Goal: Information Seeking & Learning: Learn about a topic

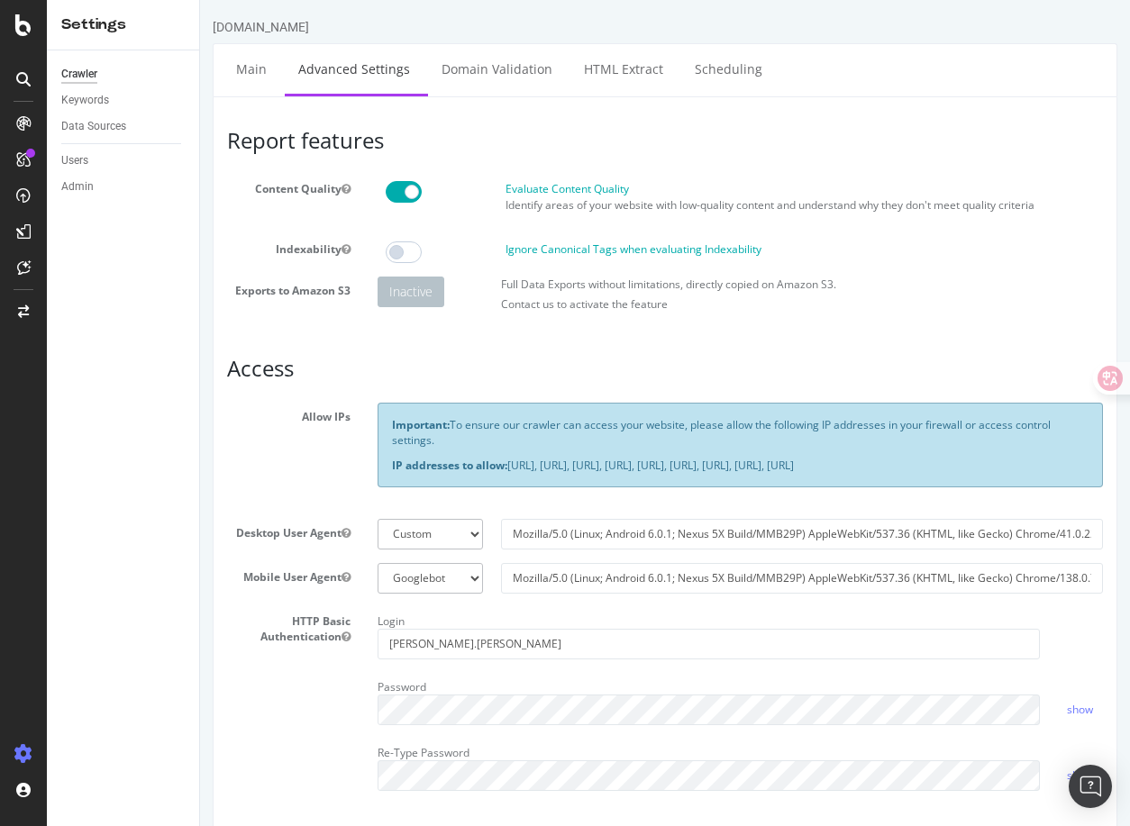
scroll to position [65, 0]
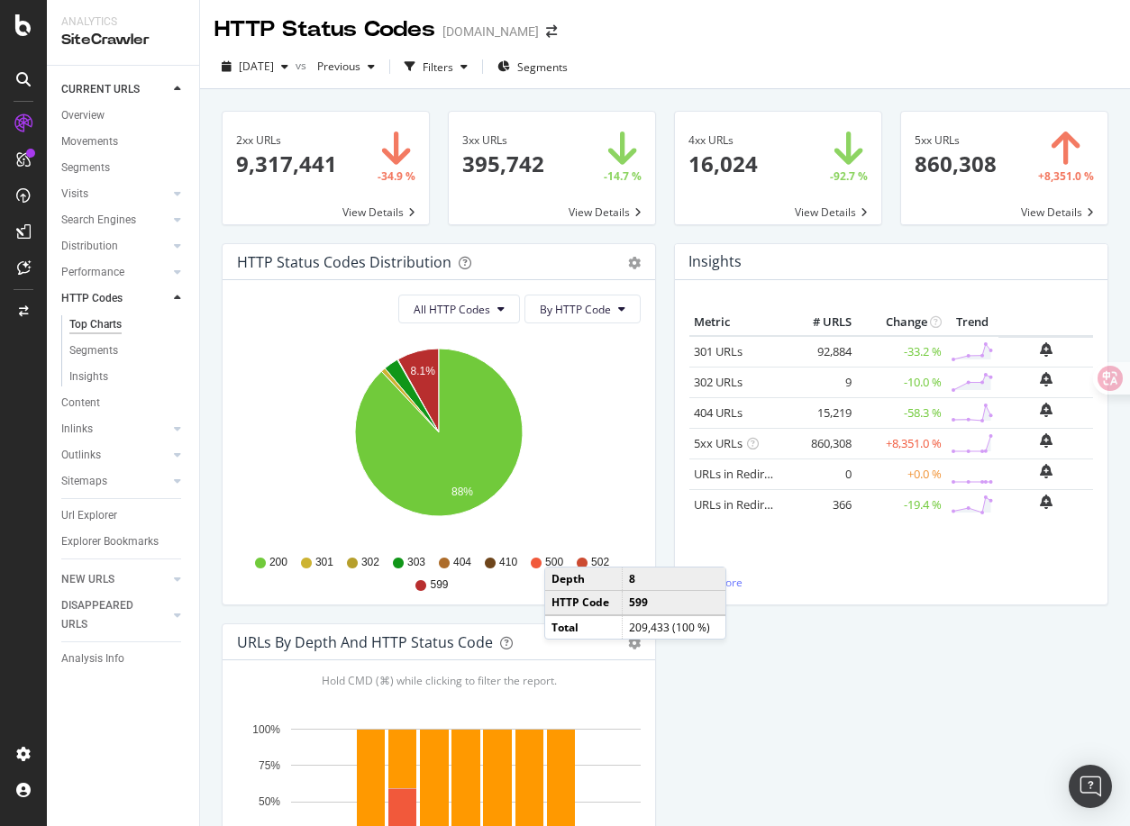
click at [795, 618] on div "Insights Metric # URLS Change Trend 301 URLs 92,884 -33.2 % 302 URLs 9" at bounding box center [891, 433] width 452 height 380
click at [806, 660] on div "HTTP Status Codes Distribution Pie Table Export as CSV Add to Custom Report All…" at bounding box center [665, 623] width 905 height 761
click at [745, 661] on div "HTTP Status Codes Distribution Pie Table Export as CSV Add to Custom Report All…" at bounding box center [665, 623] width 905 height 761
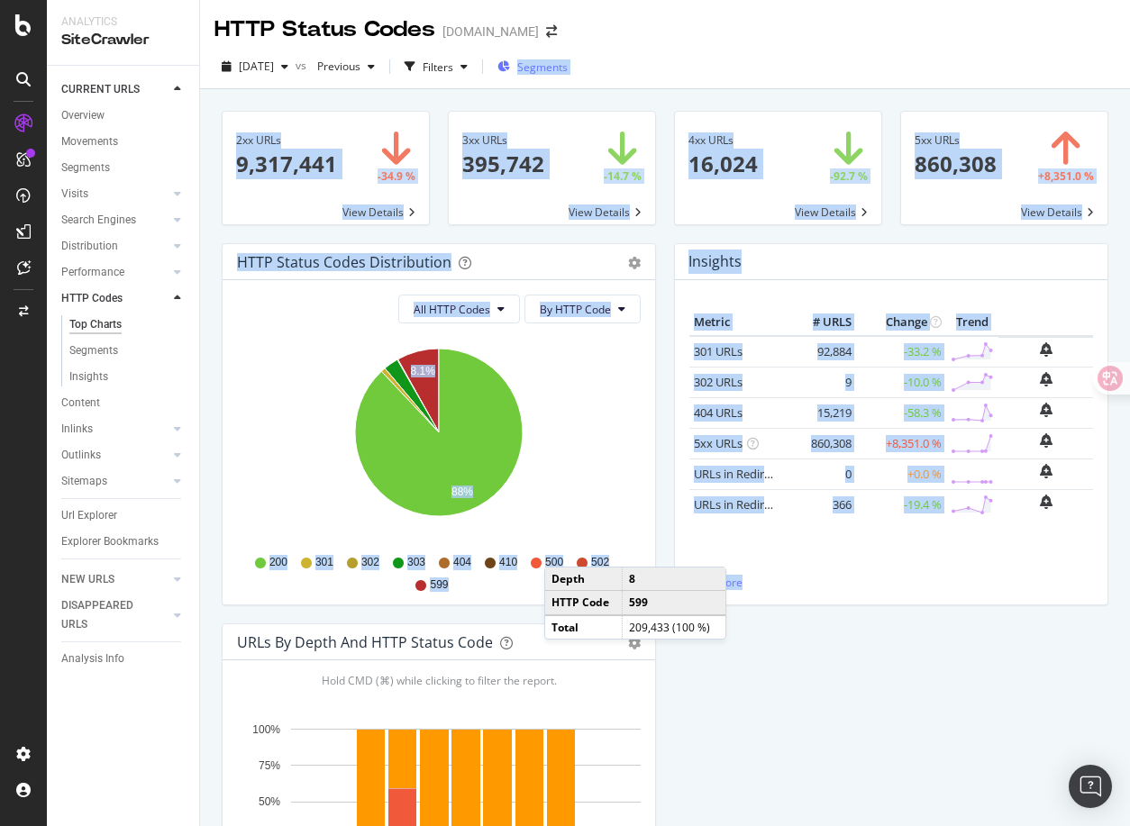
drag, startPoint x: 797, startPoint y: 680, endPoint x: 536, endPoint y: 59, distance: 674.2
click at [536, 59] on div "HTTP Status Codes [DOMAIN_NAME] [DATE] vs Previous Filters Segments 2xx URLs 9,…" at bounding box center [665, 413] width 930 height 826
click at [755, 682] on div "HTTP Status Codes Distribution Pie Table Export as CSV Add to Custom Report All…" at bounding box center [665, 623] width 905 height 761
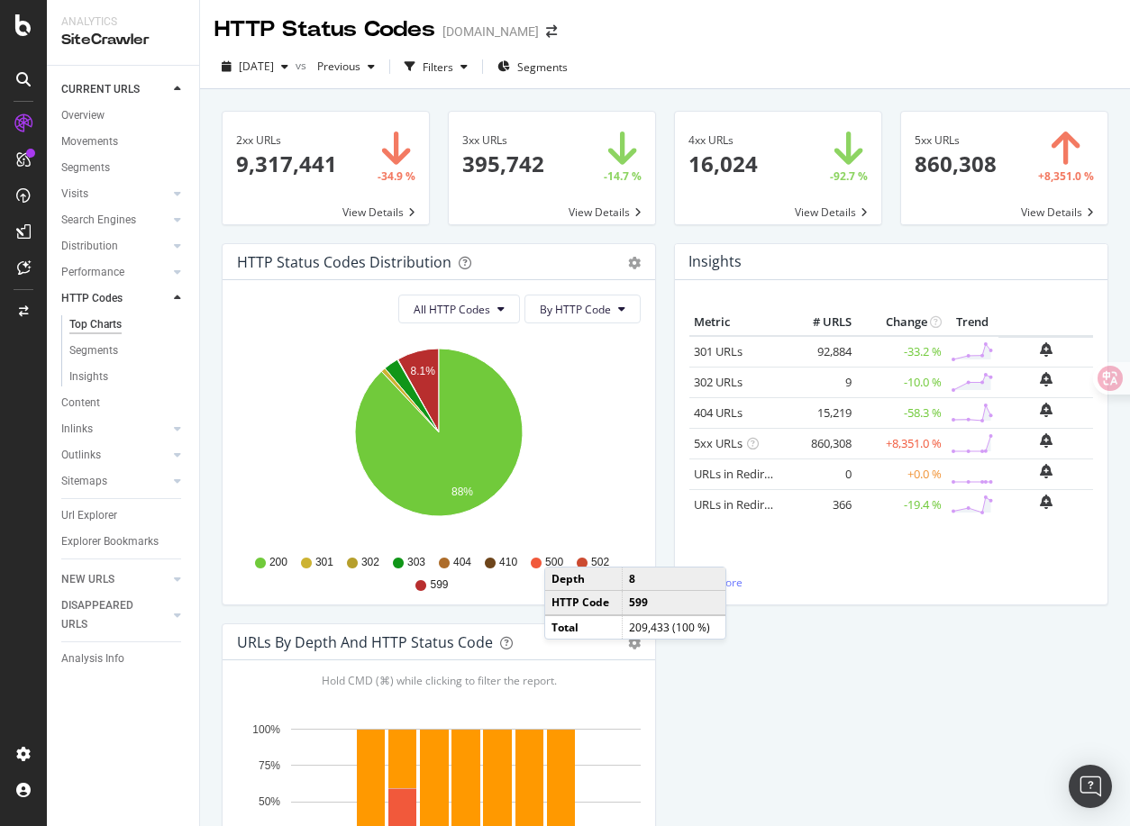
click at [661, 550] on div "HTTP Status Codes Distribution Pie Table Export as CSV Add to Custom Report All…" at bounding box center [439, 433] width 452 height 380
click at [699, 667] on div "HTTP Status Codes Distribution Pie Table Export as CSV Add to Custom Report All…" at bounding box center [665, 623] width 905 height 761
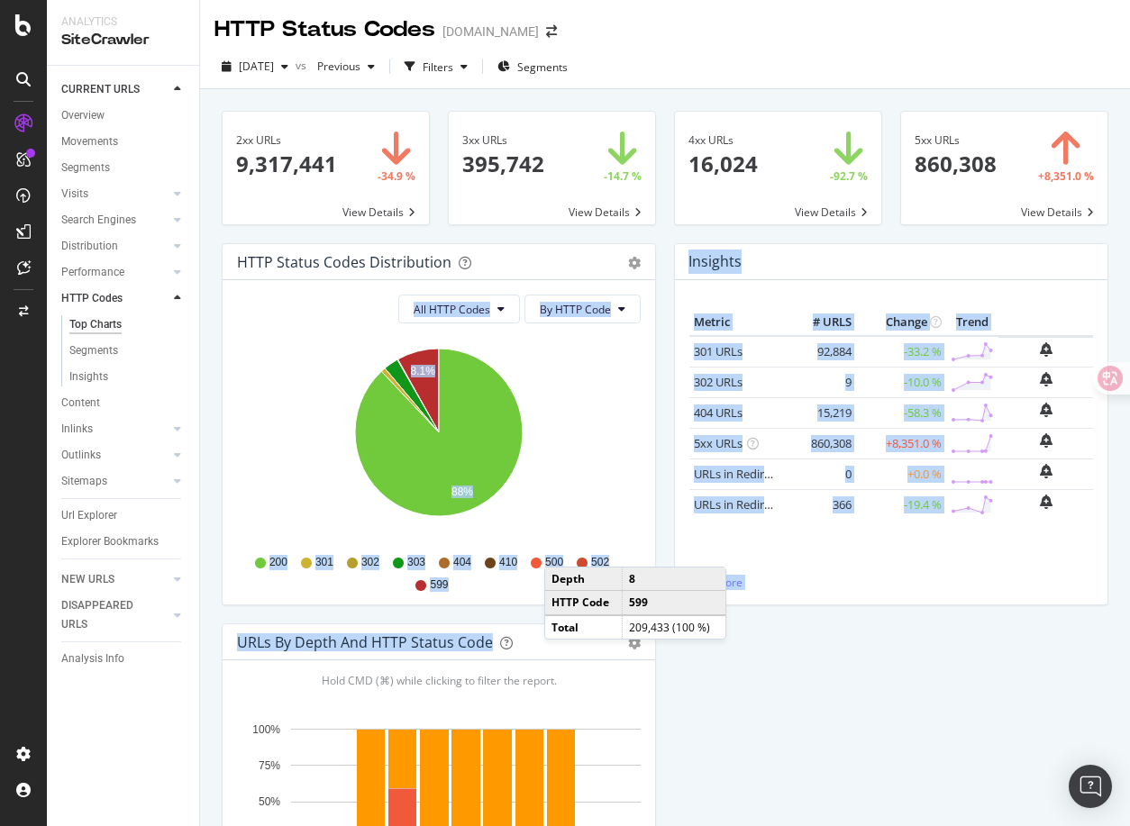
drag, startPoint x: 728, startPoint y: 707, endPoint x: 594, endPoint y: 246, distance: 479.7
click at [594, 246] on div "HTTP Status Codes Distribution Pie Table Export as CSV Add to Custom Report All…" at bounding box center [665, 623] width 905 height 761
click at [809, 734] on div "HTTP Status Codes Distribution Pie Table Export as CSV Add to Custom Report All…" at bounding box center [665, 623] width 905 height 761
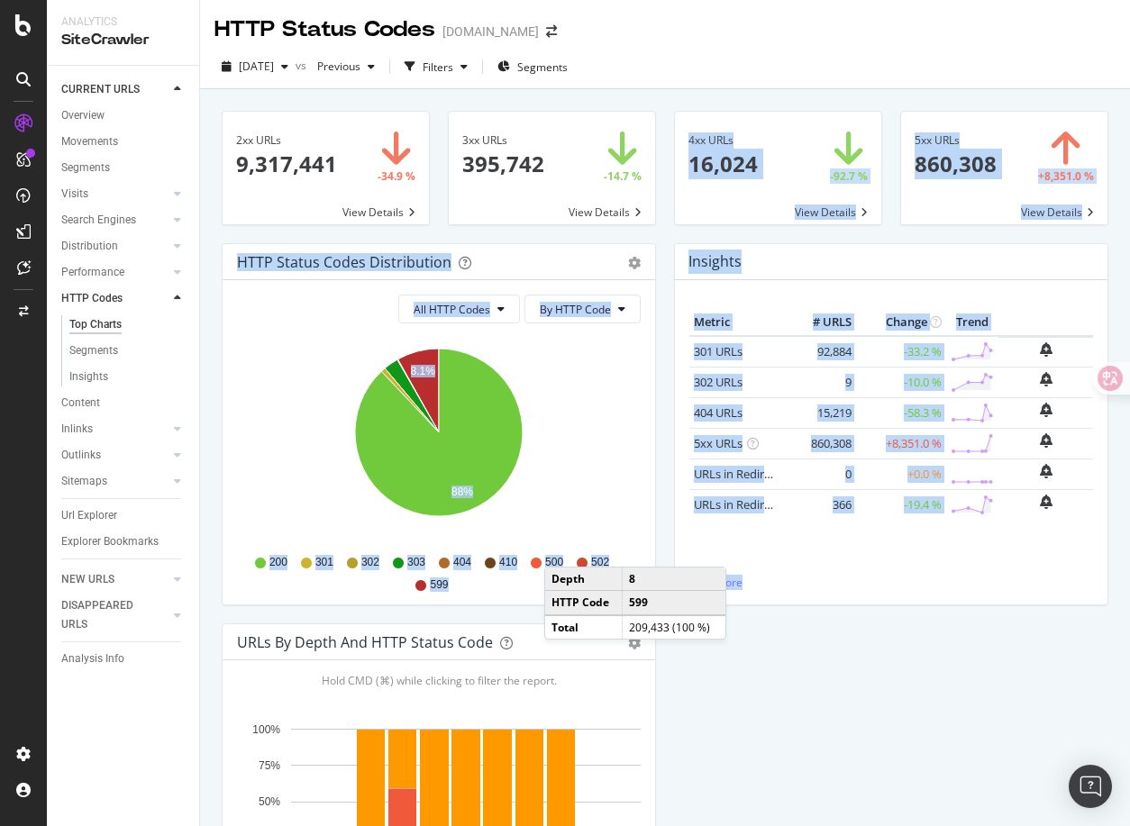
drag, startPoint x: 834, startPoint y: 728, endPoint x: 463, endPoint y: 126, distance: 706.8
click at [463, 126] on div "2xx URLs 9,317,441 -34.9 % View Details 3xx URLs 395,742 -14.7 % View Details 4…" at bounding box center [665, 582] width 887 height 970
click at [856, 749] on div "HTTP Status Codes Distribution Pie Table Export as CSV Add to Custom Report All…" at bounding box center [665, 623] width 905 height 761
drag, startPoint x: 861, startPoint y: 752, endPoint x: 523, endPoint y: 222, distance: 629.2
click at [523, 222] on div "2xx URLs 9,317,441 -34.9 % View Details 3xx URLs 395,742 -14.7 % View Details 4…" at bounding box center [665, 582] width 887 height 970
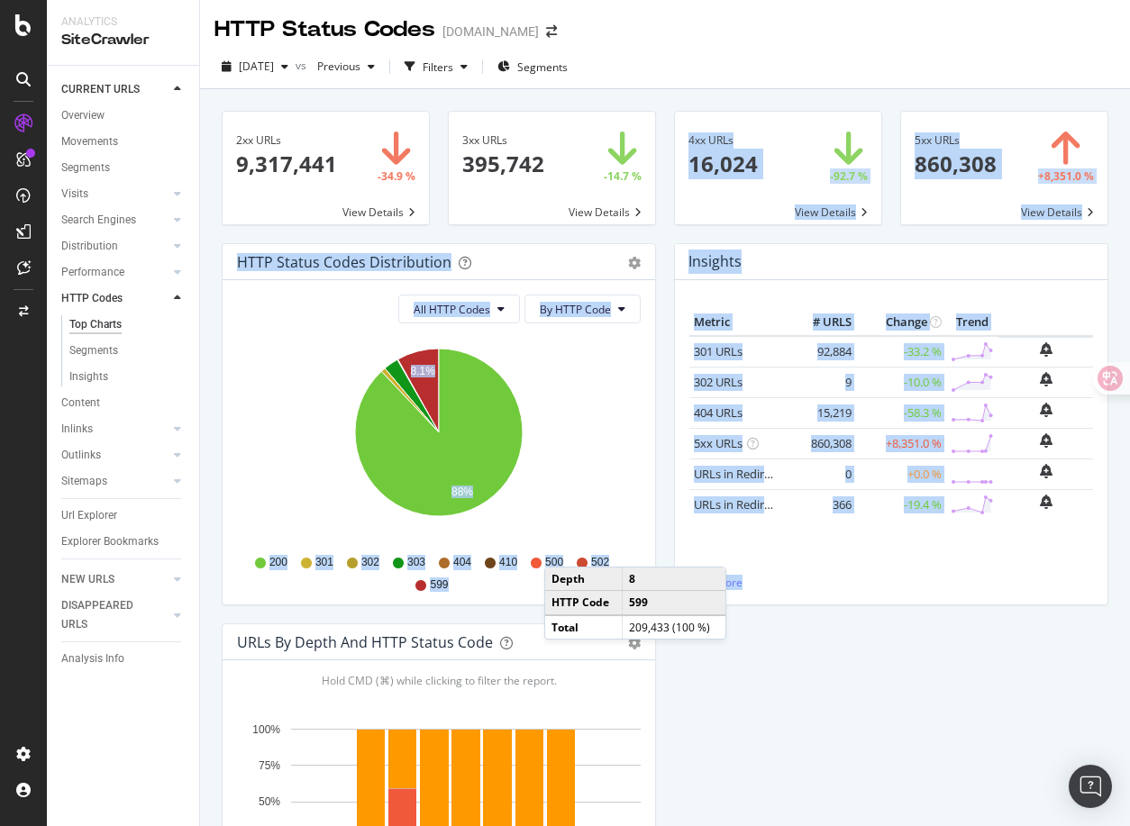
click at [768, 692] on div "HTTP Status Codes Distribution Pie Table Export as CSV Add to Custom Report All…" at bounding box center [665, 623] width 905 height 761
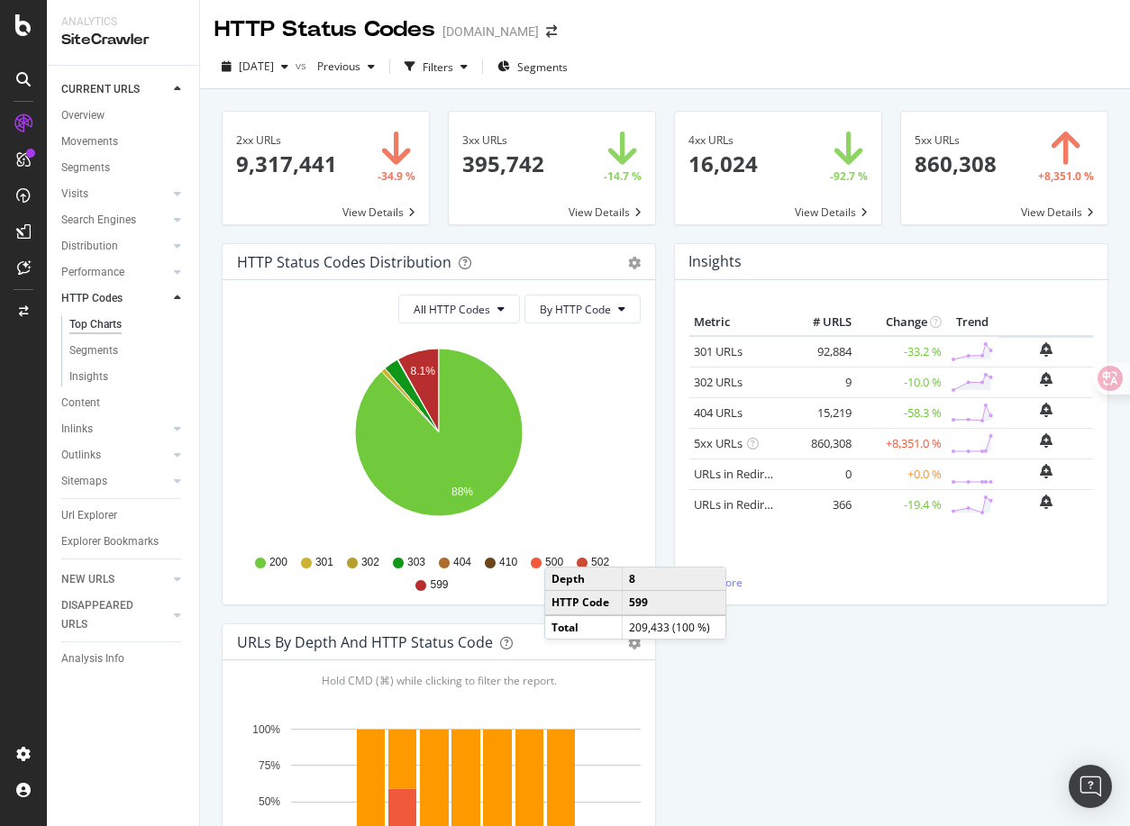
click at [501, 95] on div "2xx URLs 9,317,441 -34.9 % View Details 3xx URLs 395,742 -14.7 % View Details 4…" at bounding box center [665, 502] width 930 height 826
click at [453, 65] on div "Filters" at bounding box center [438, 66] width 31 height 15
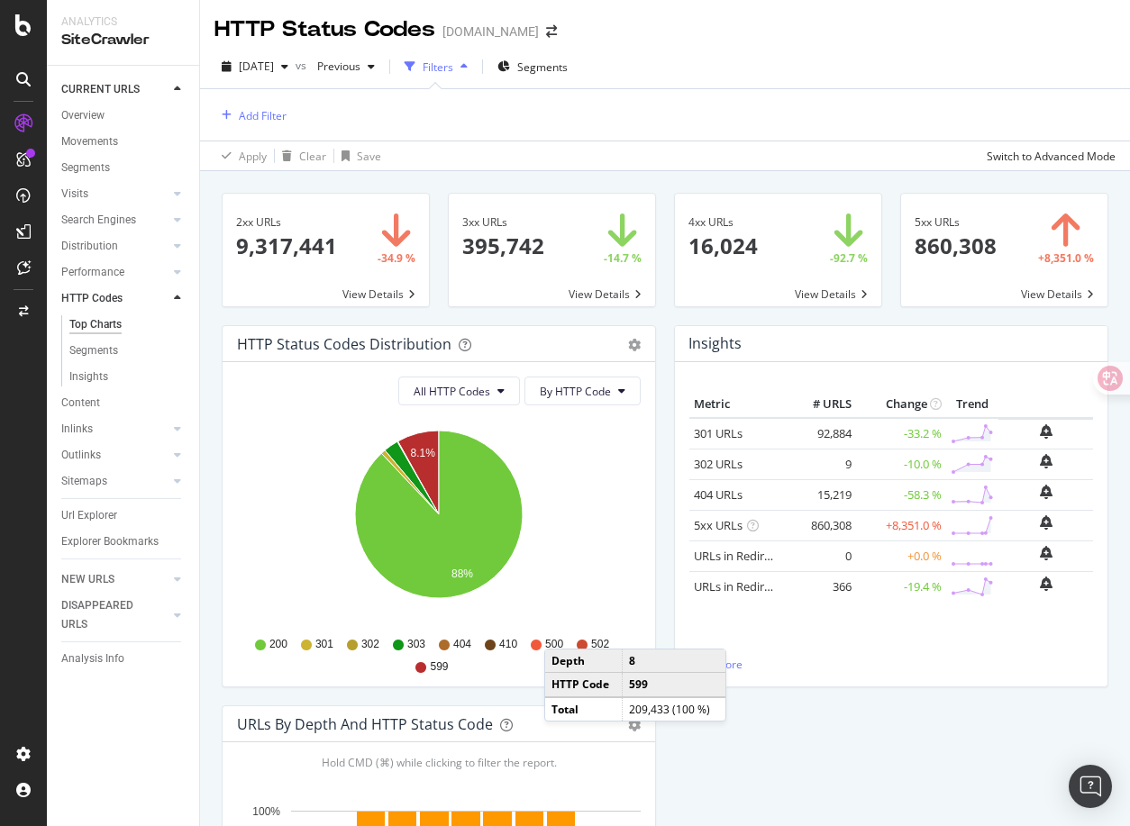
click at [453, 65] on div "Filters" at bounding box center [438, 66] width 31 height 15
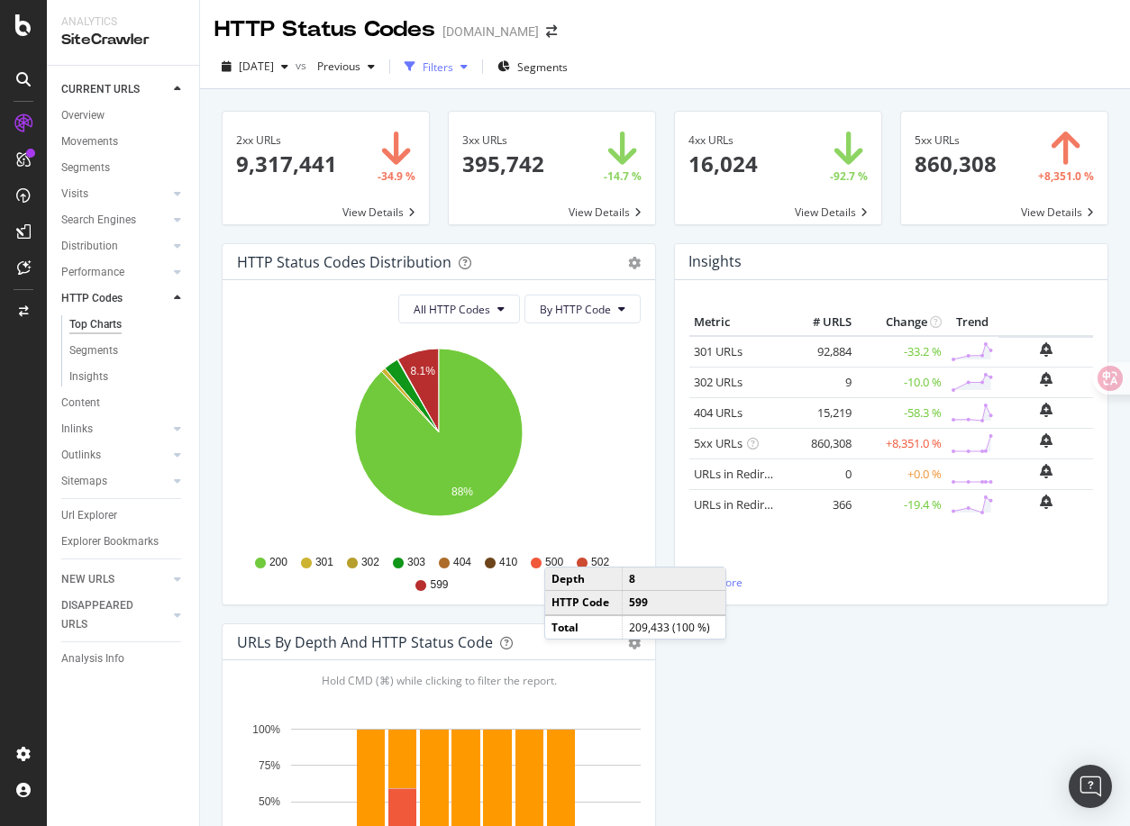
click at [453, 65] on div "Filters" at bounding box center [438, 66] width 31 height 15
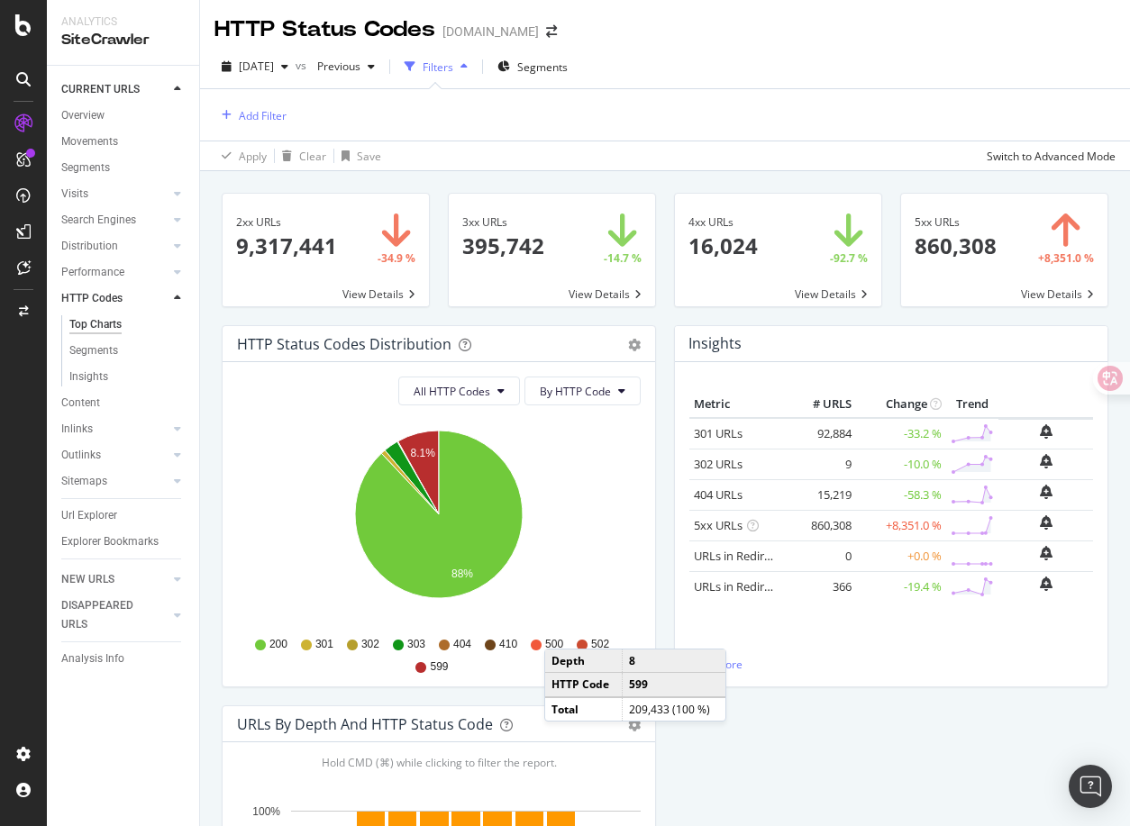
click at [453, 65] on div "Filters" at bounding box center [438, 66] width 31 height 15
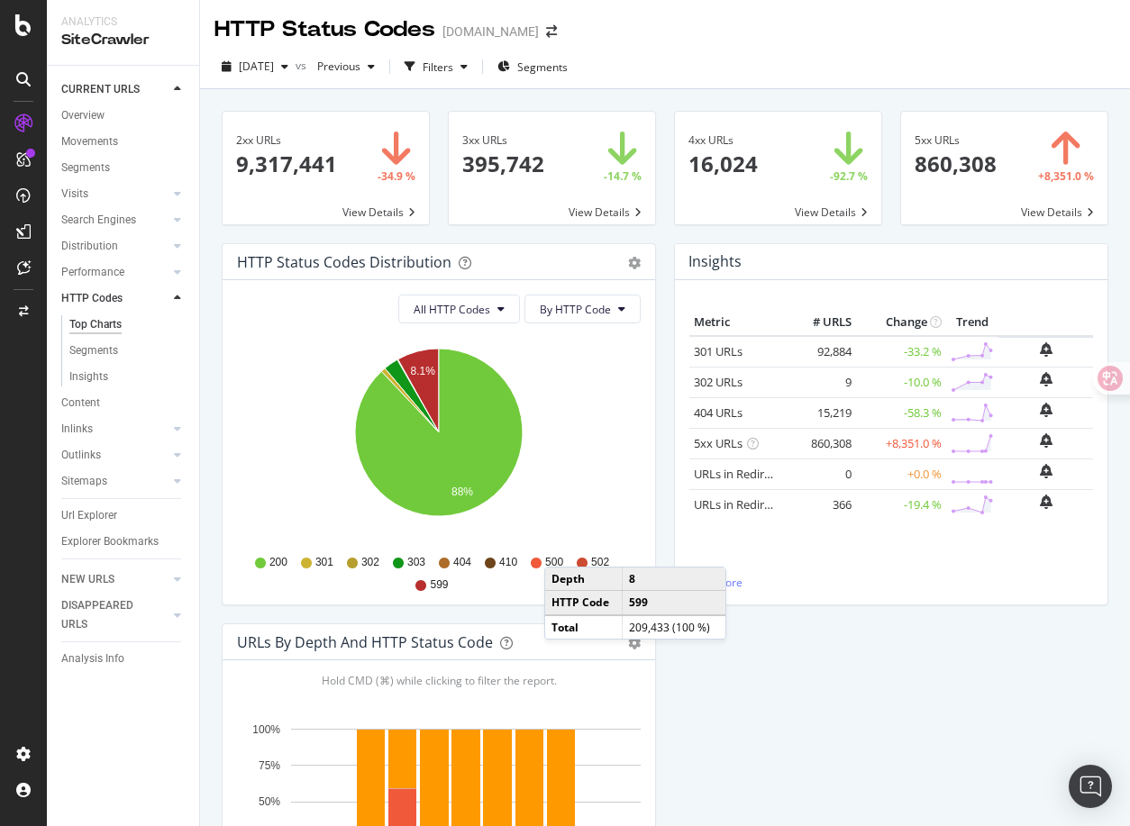
click at [809, 652] on div "HTTP Status Codes Distribution Pie Table Export as CSV Add to Custom Report All…" at bounding box center [665, 623] width 905 height 761
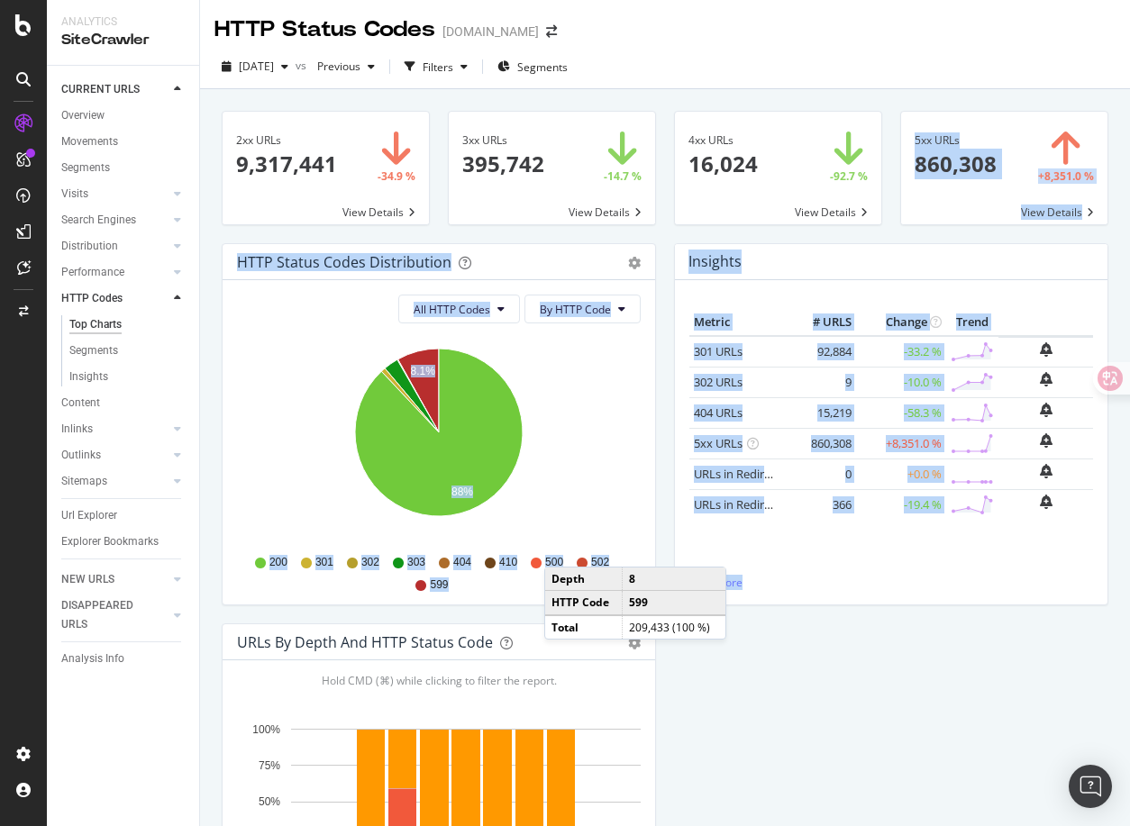
drag, startPoint x: 963, startPoint y: 646, endPoint x: 736, endPoint y: 222, distance: 481.4
click at [736, 221] on div "2xx URLs 9,317,441 -34.9 % View Details 3xx URLs 395,742 -14.7 % View Details 4…" at bounding box center [665, 582] width 887 height 970
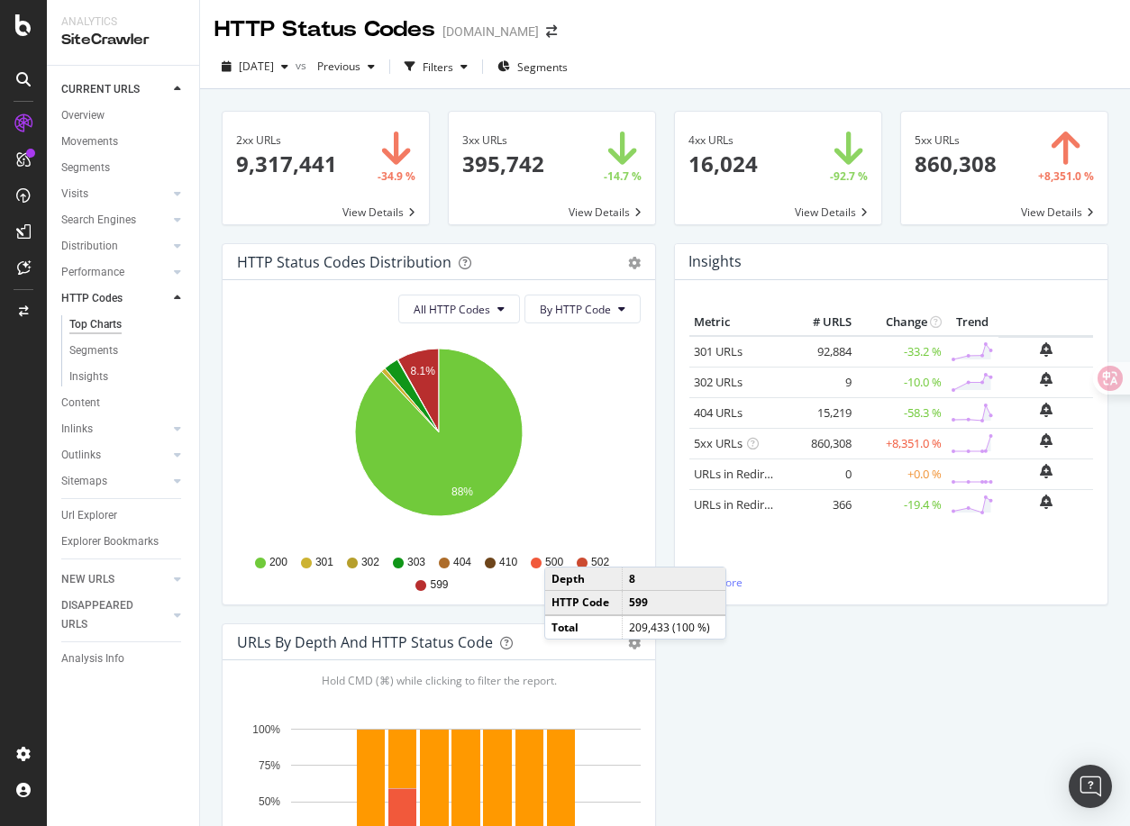
click at [889, 616] on div "Insights Metric # URLS Change Trend 301 URLs 92,884 -33.2 % 302 URLs 9" at bounding box center [891, 433] width 452 height 380
click at [274, 70] on span "[DATE]" at bounding box center [256, 66] width 35 height 15
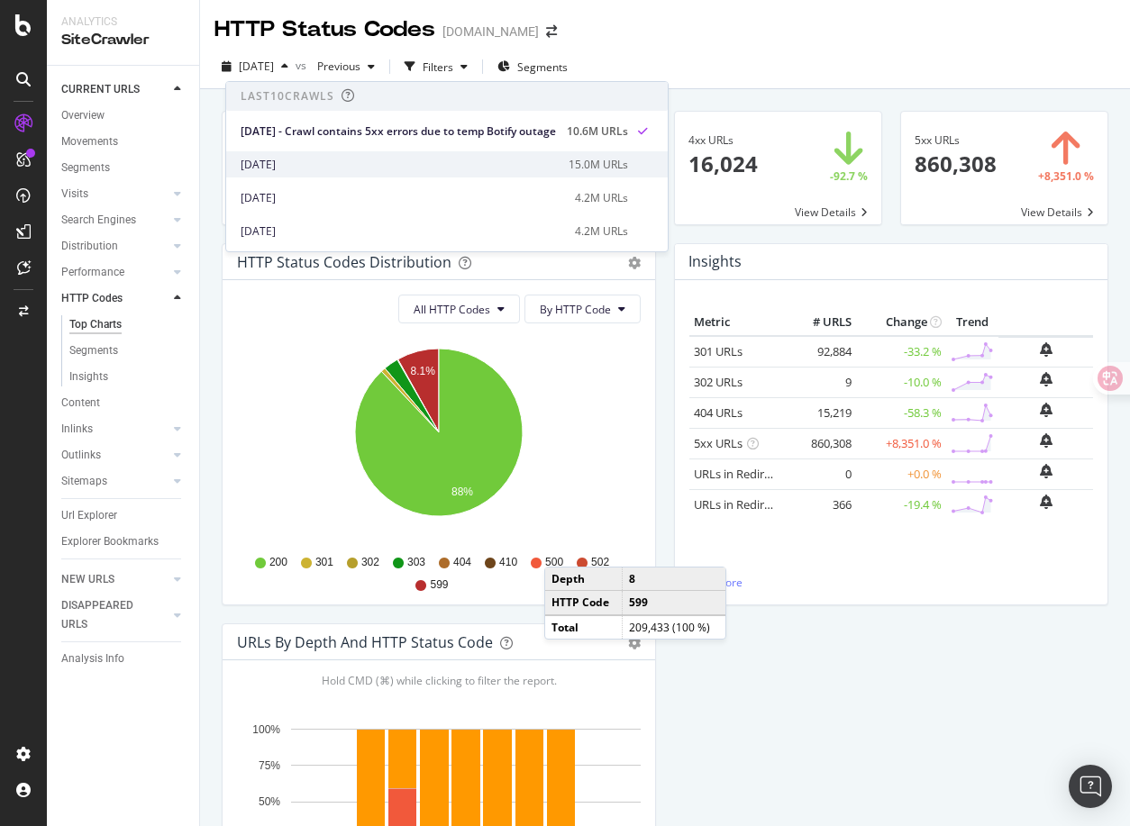
click at [314, 167] on div "[DATE]" at bounding box center [399, 165] width 317 height 16
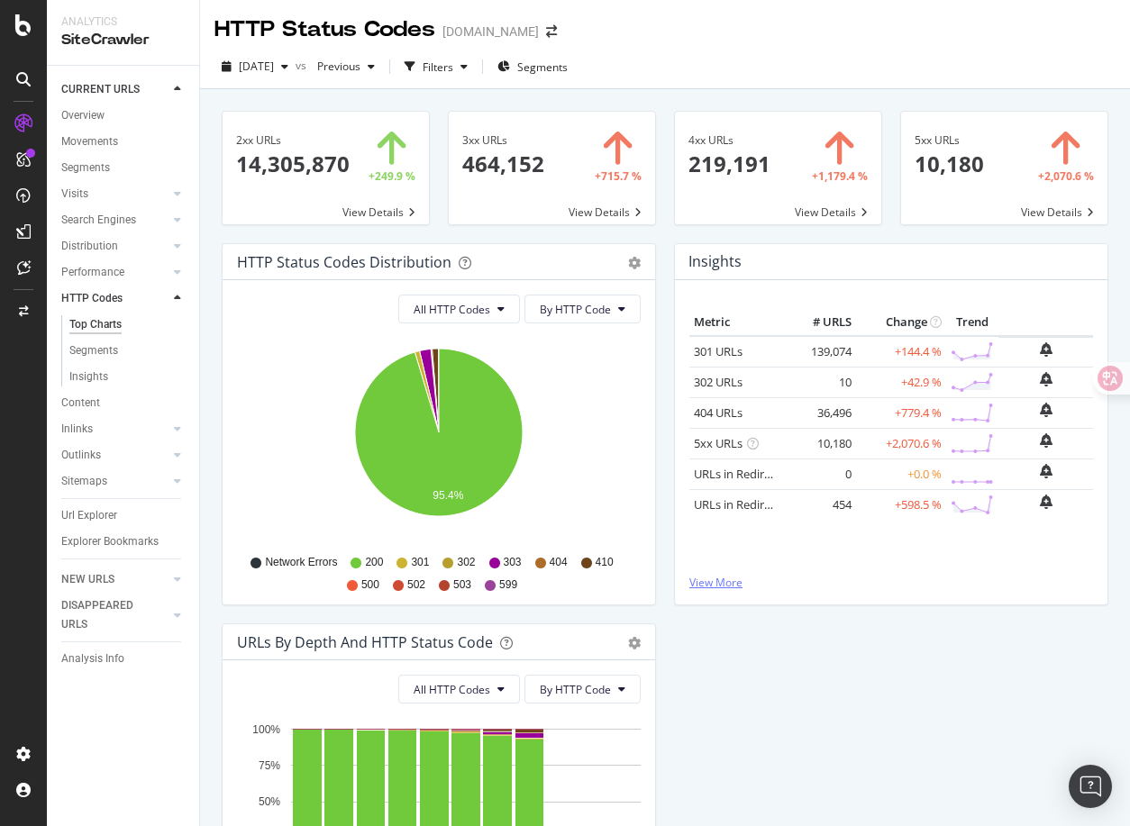
click at [716, 586] on link "View More" at bounding box center [891, 582] width 404 height 15
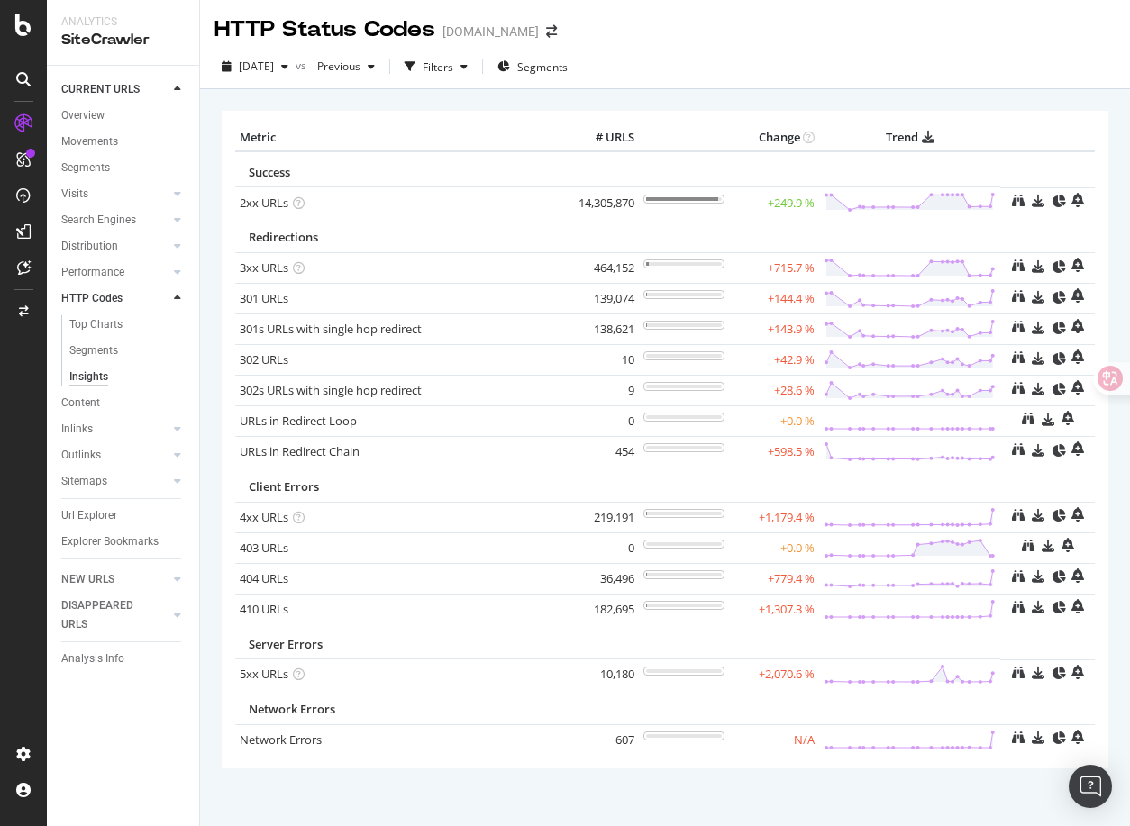
click at [499, 768] on div "Metric # URLS Change Trend Success 2xx URLs 14,305,870 +249.9 % Redirections 3x…" at bounding box center [665, 439] width 887 height 657
click at [369, 167] on div "Success" at bounding box center [618, 172] width 738 height 17
drag, startPoint x: 445, startPoint y: 218, endPoint x: 594, endPoint y: 218, distance: 148.7
click at [594, 218] on td "Redirections" at bounding box center [617, 234] width 765 height 35
click at [477, 152] on td "Success" at bounding box center [617, 169] width 765 height 36
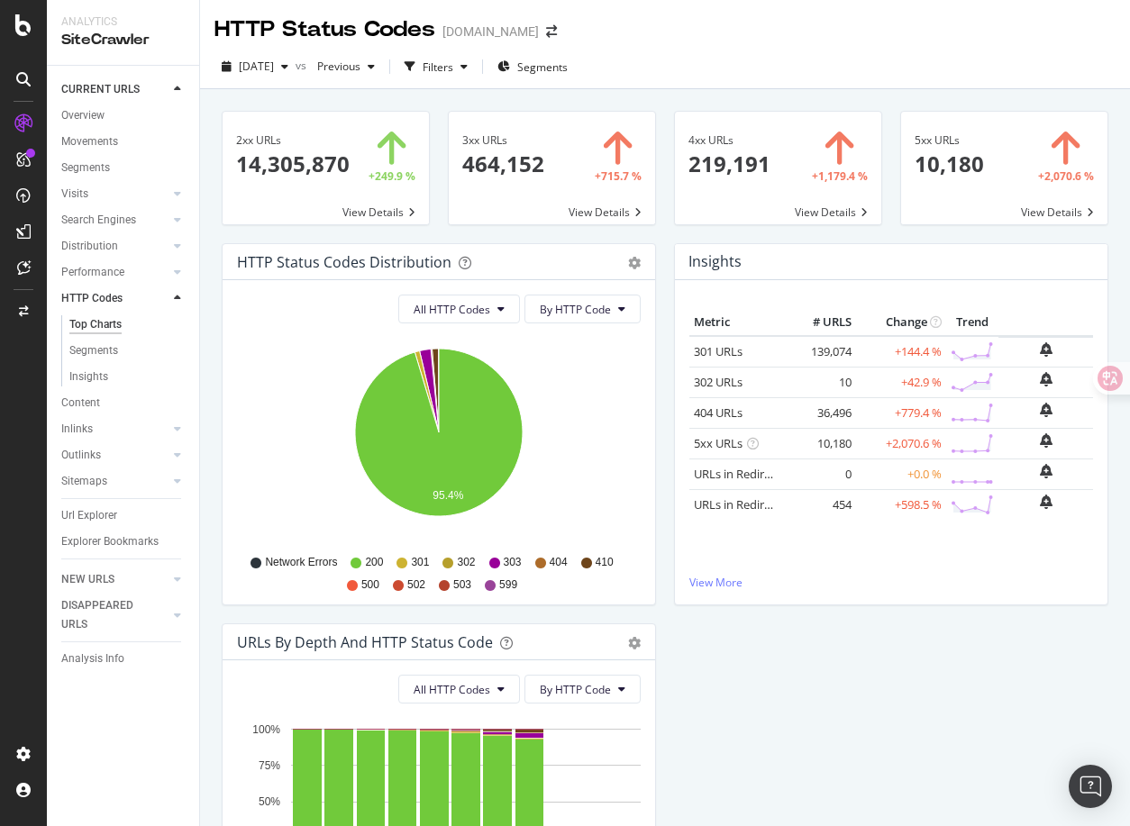
click at [395, 92] on div "2xx URLs 14,305,870 +249.9 % View Details 3xx URLs 464,152 +715.7 % View Detail…" at bounding box center [665, 502] width 930 height 826
click at [97, 117] on div "Overview" at bounding box center [82, 115] width 43 height 19
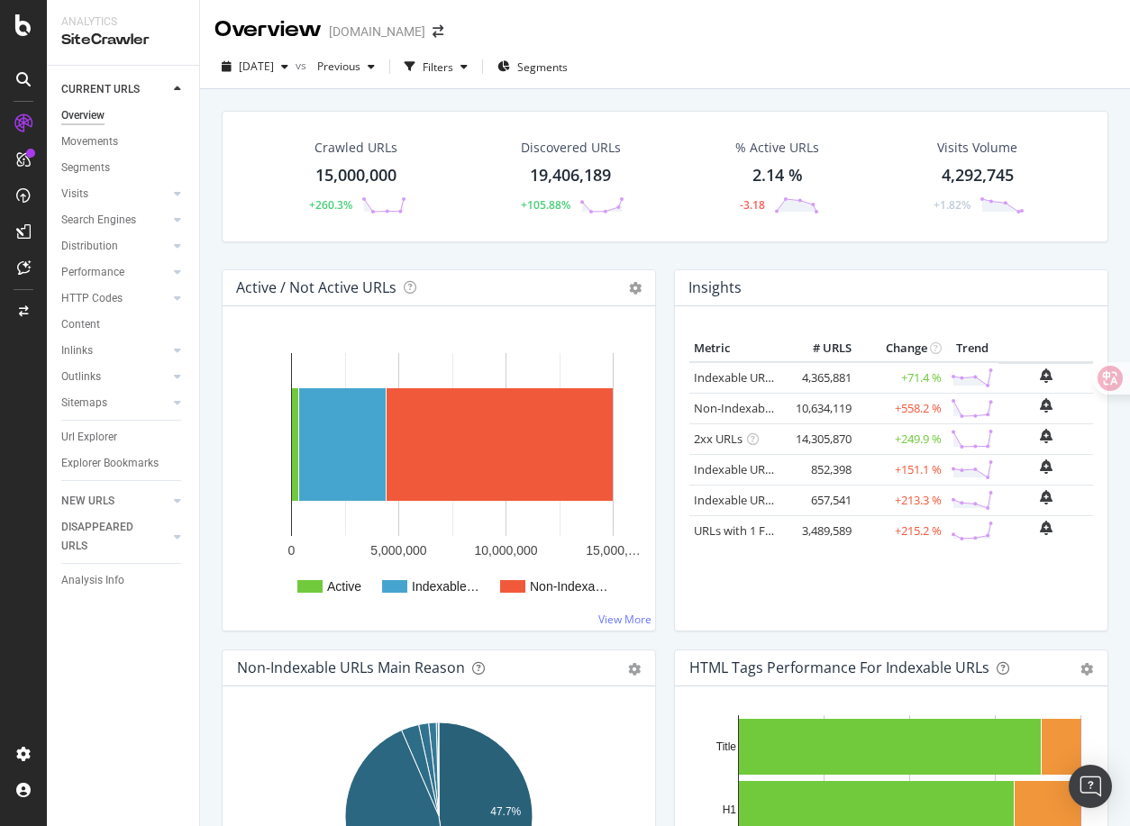
scroll to position [99, 0]
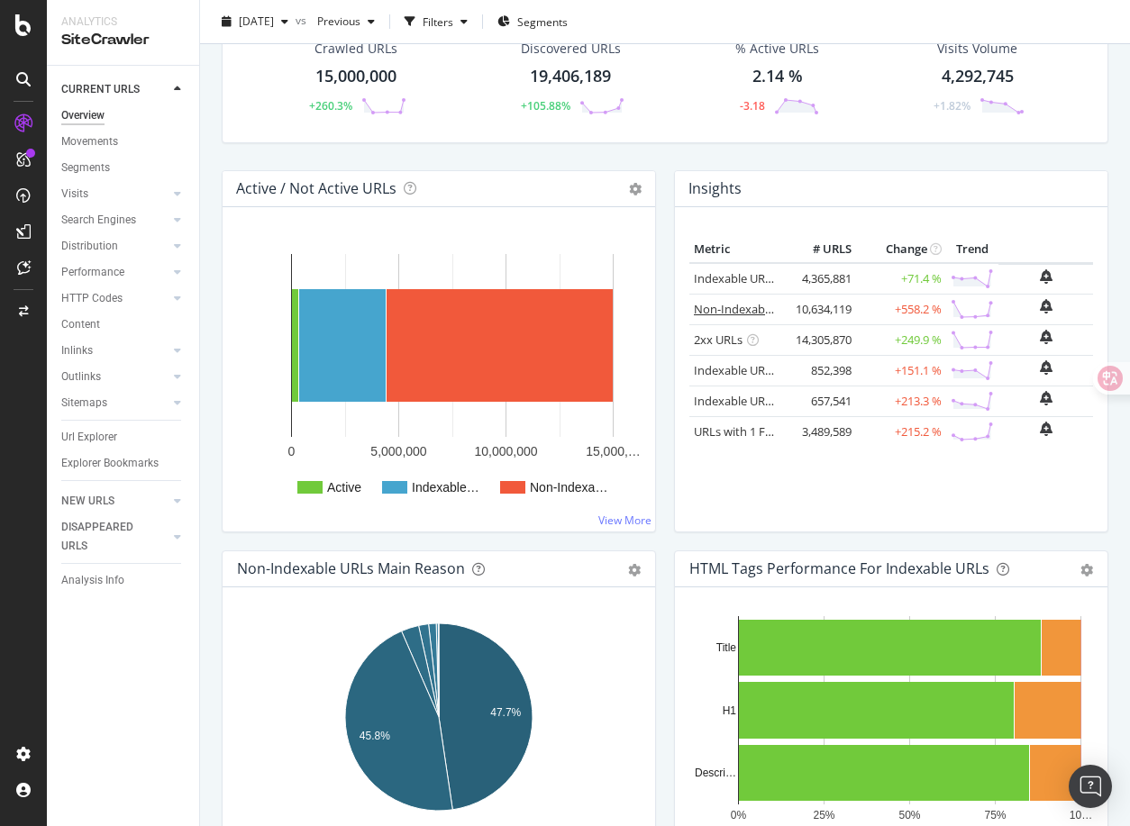
click at [725, 310] on link "Non-Indexable URLs" at bounding box center [749, 309] width 110 height 16
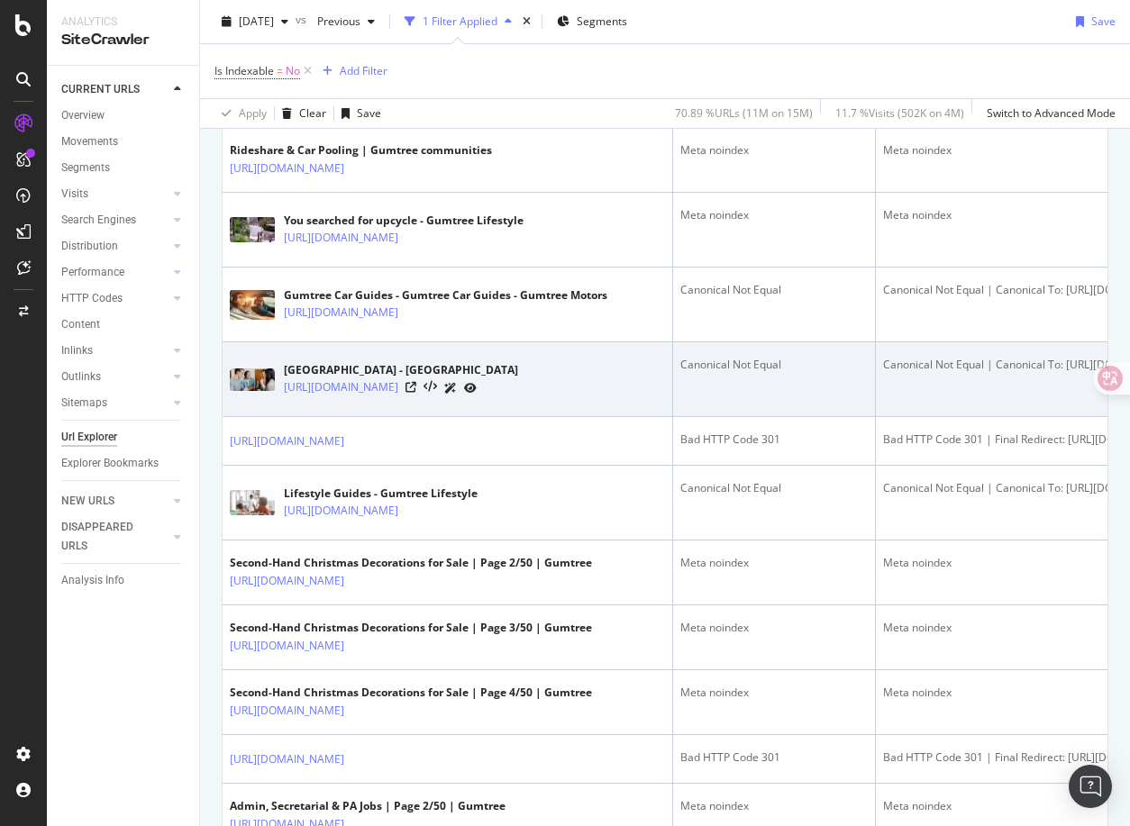
scroll to position [243, 0]
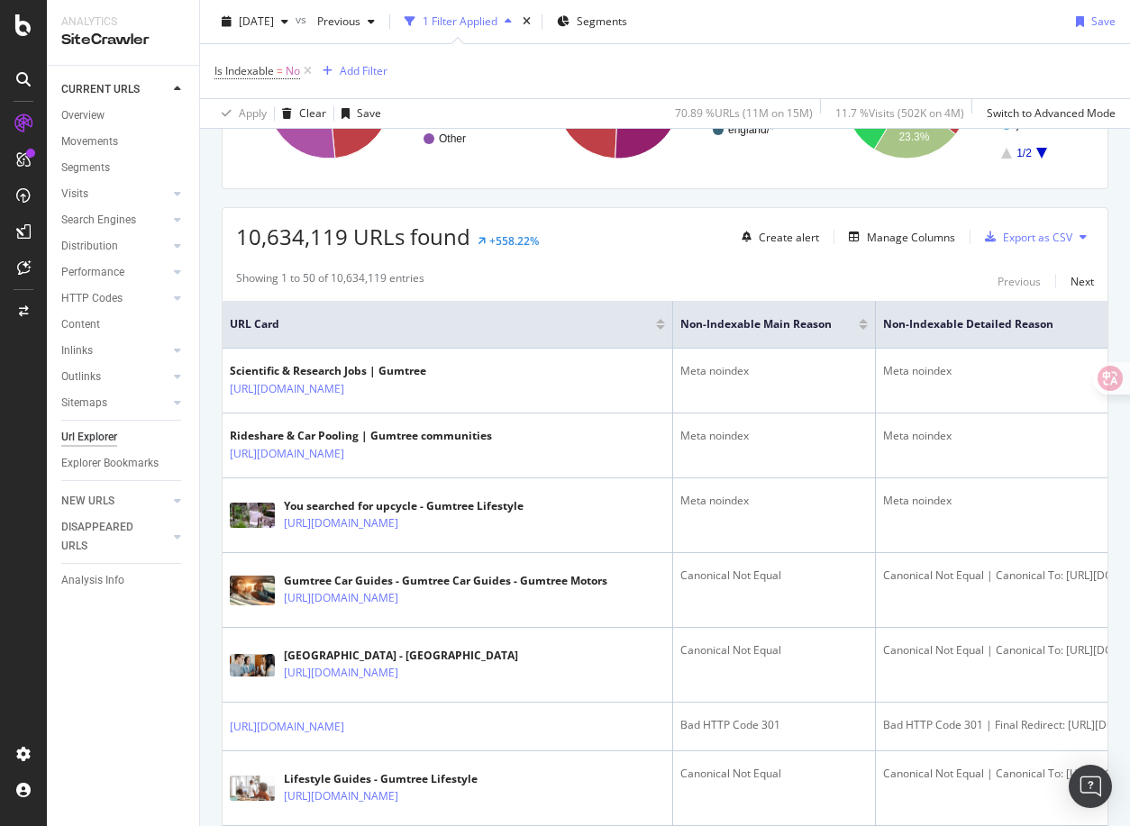
click at [868, 322] on div at bounding box center [863, 321] width 9 height 5
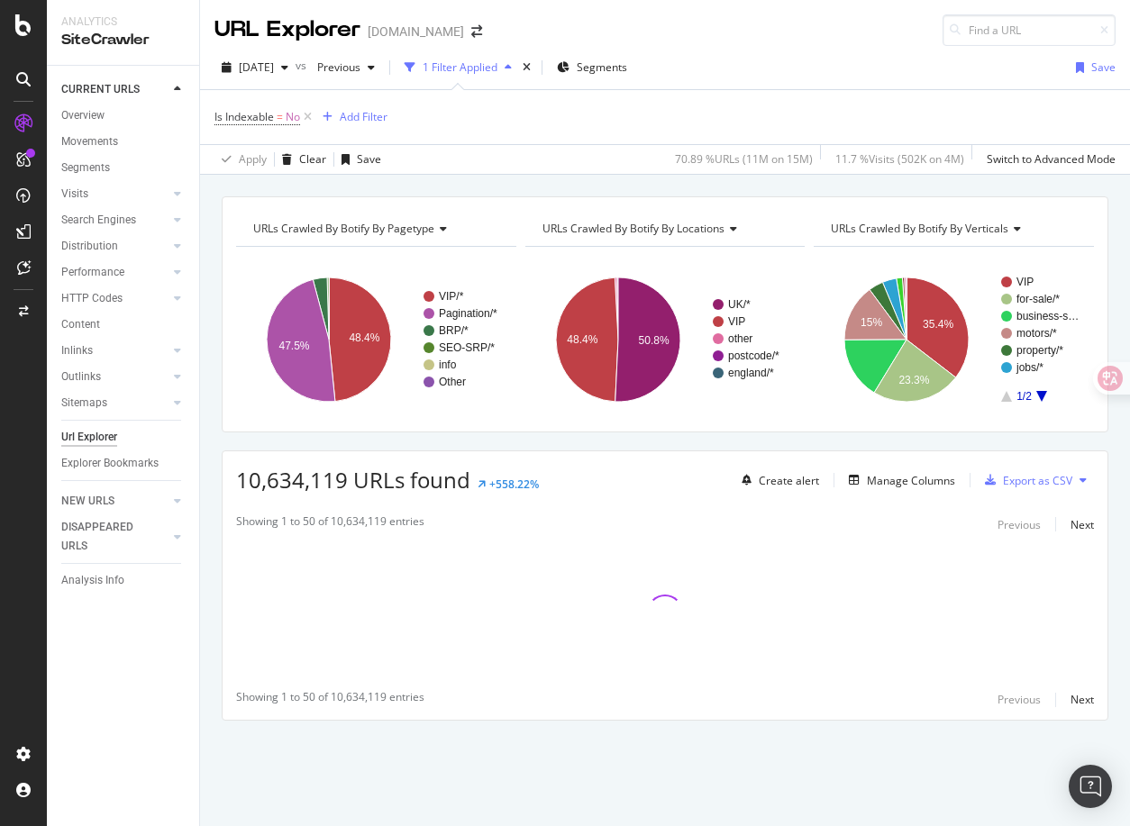
click at [570, 180] on div "URLs Crawled By Botify By pagetype Chart (by Value) Table Expand Export as CSV …" at bounding box center [665, 196] width 930 height 43
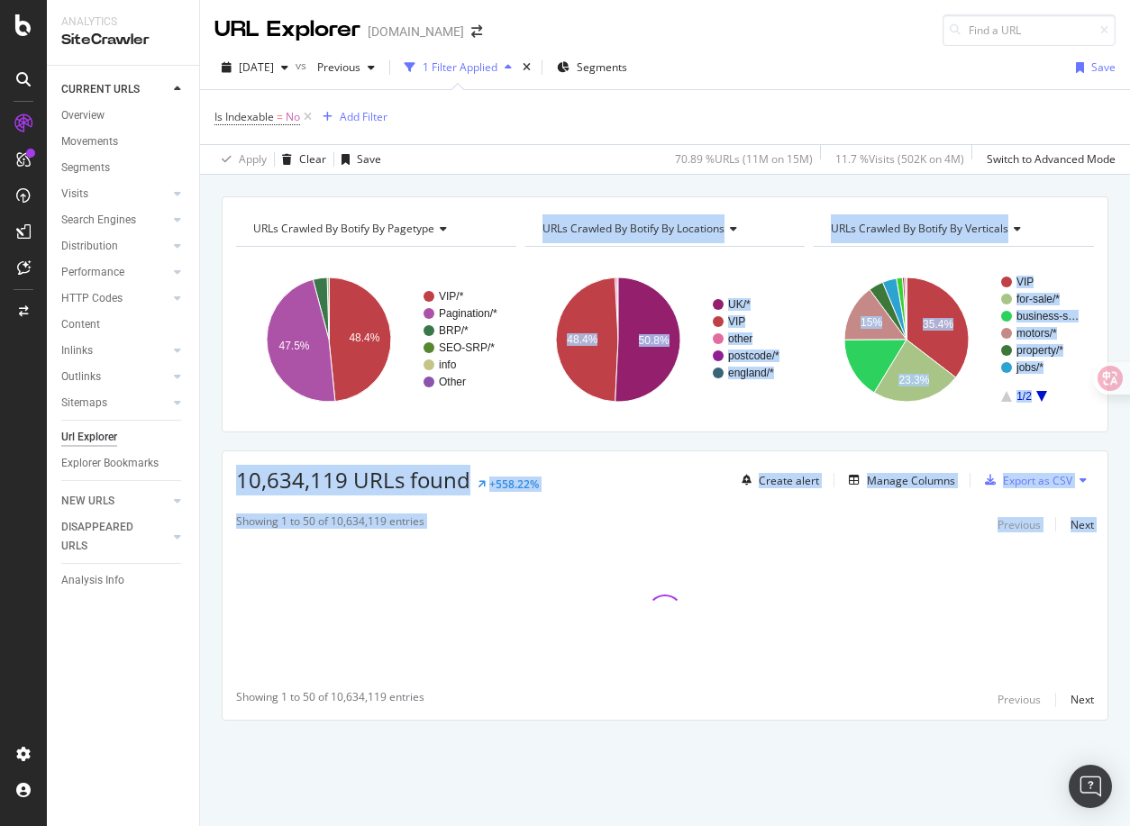
click at [861, 218] on div "URLs Crawled By Botify By pagetype Chart (by Value) Table Expand Export as CSV …" at bounding box center [665, 196] width 930 height 43
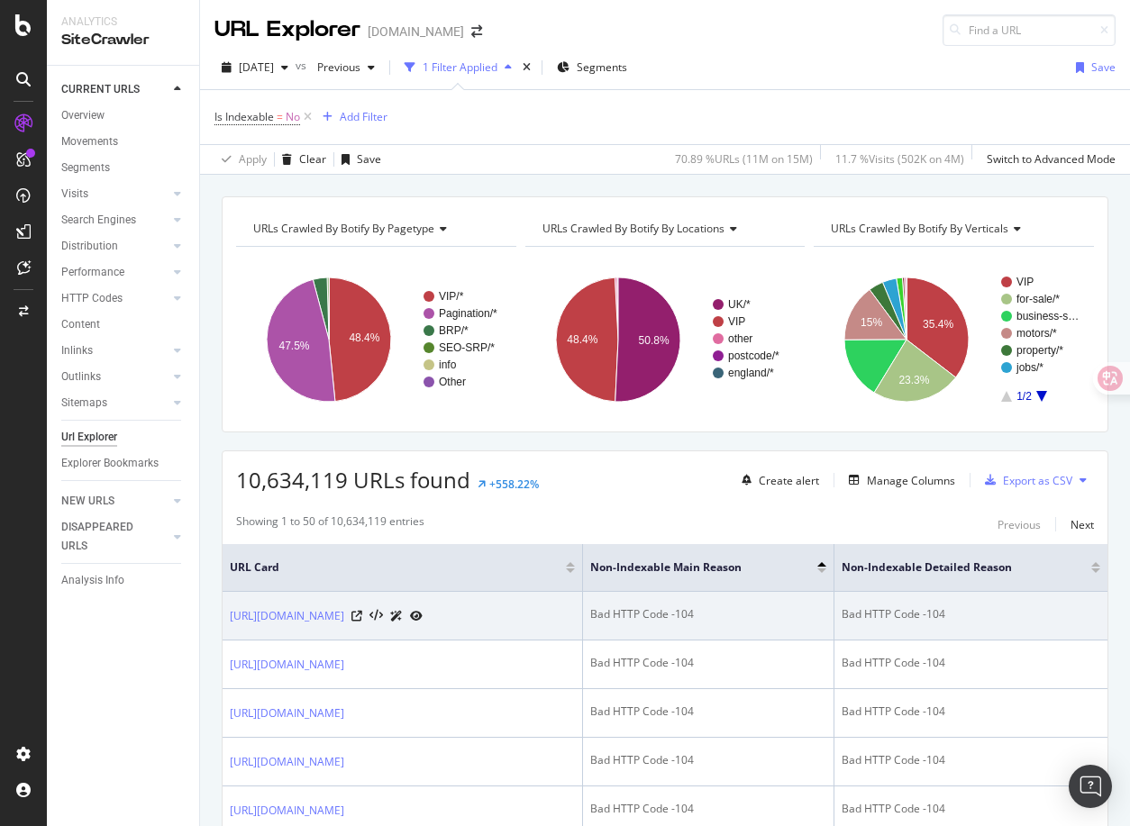
click at [789, 641] on td "Bad HTTP Code -104" at bounding box center [708, 616] width 251 height 49
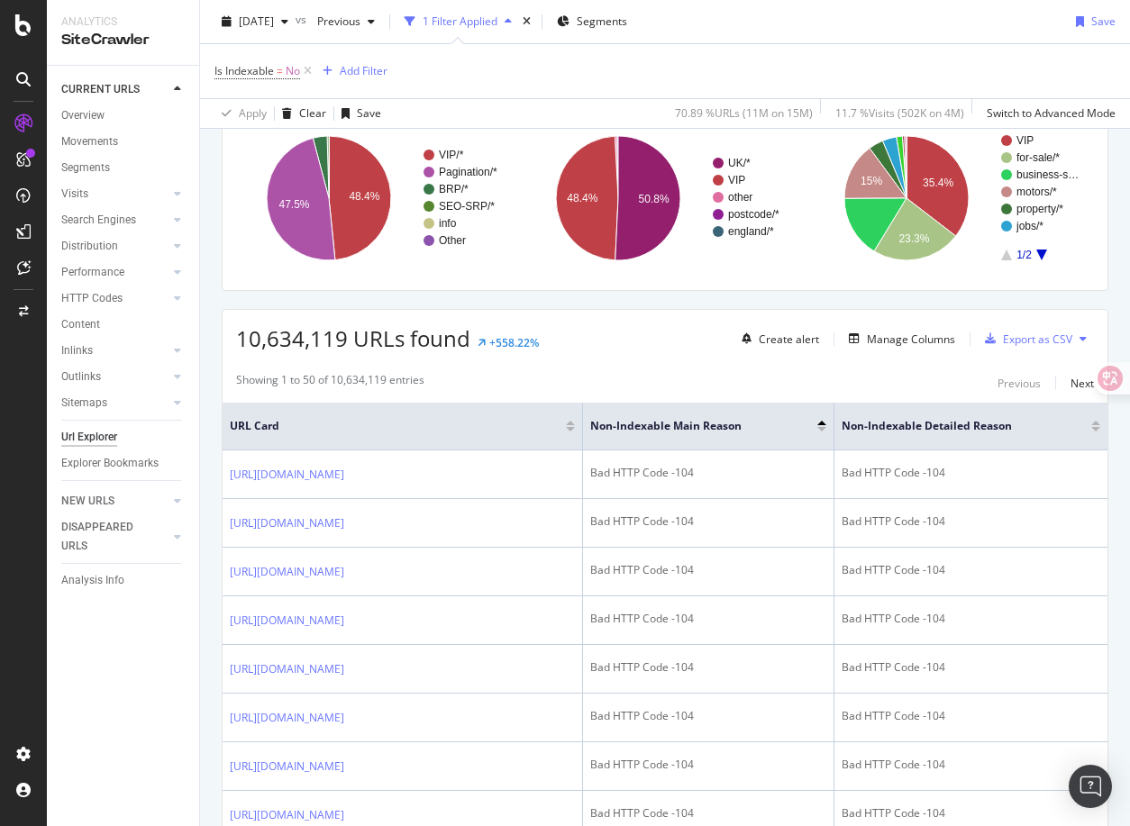
click at [821, 429] on div at bounding box center [821, 429] width 9 height 5
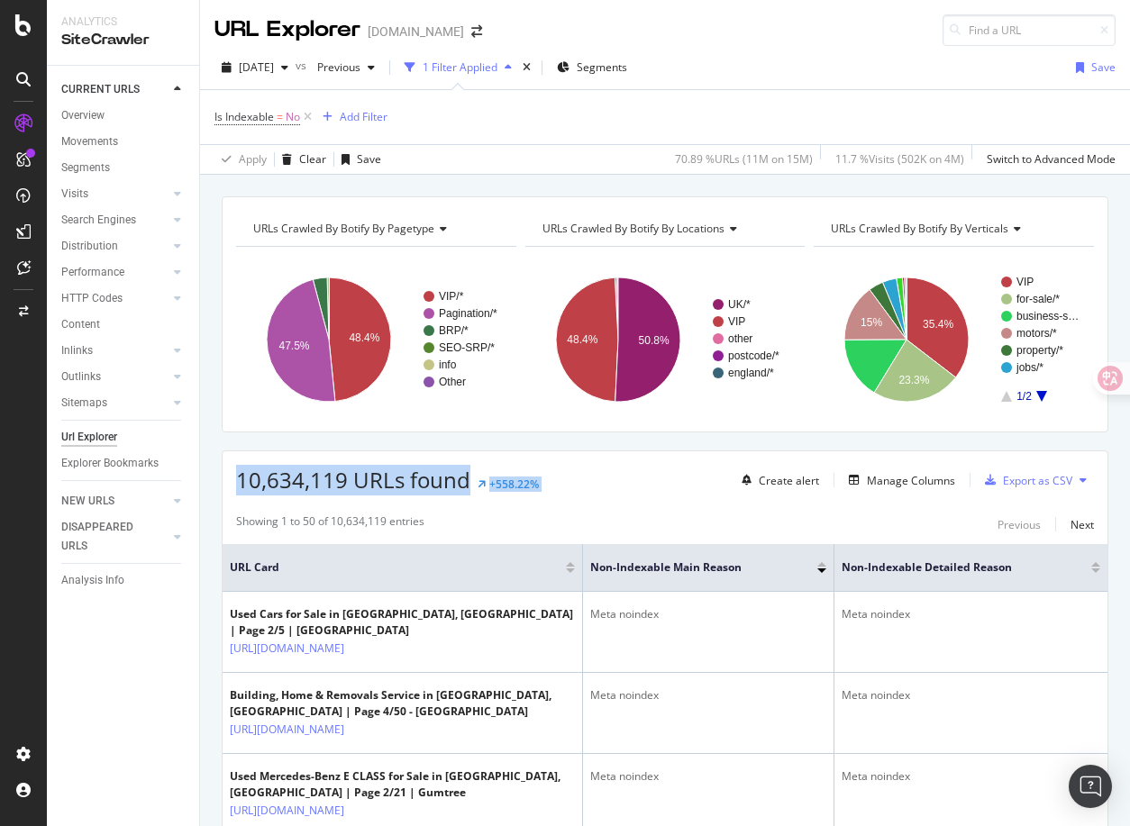
drag, startPoint x: 628, startPoint y: 487, endPoint x: 300, endPoint y: 460, distance: 329.1
click at [300, 460] on div "10,634,119 URLs found +558.22% Create alert Manage Columns Export as CSV" at bounding box center [665, 473] width 885 height 44
click at [662, 460] on div "10,634,119 URLs found +558.22% Create alert Manage Columns Export as CSV" at bounding box center [665, 473] width 885 height 44
drag, startPoint x: 661, startPoint y: 473, endPoint x: 270, endPoint y: 473, distance: 391.1
click at [270, 473] on div "10,634,119 URLs found +558.22% Create alert Manage Columns Export as CSV" at bounding box center [665, 473] width 885 height 44
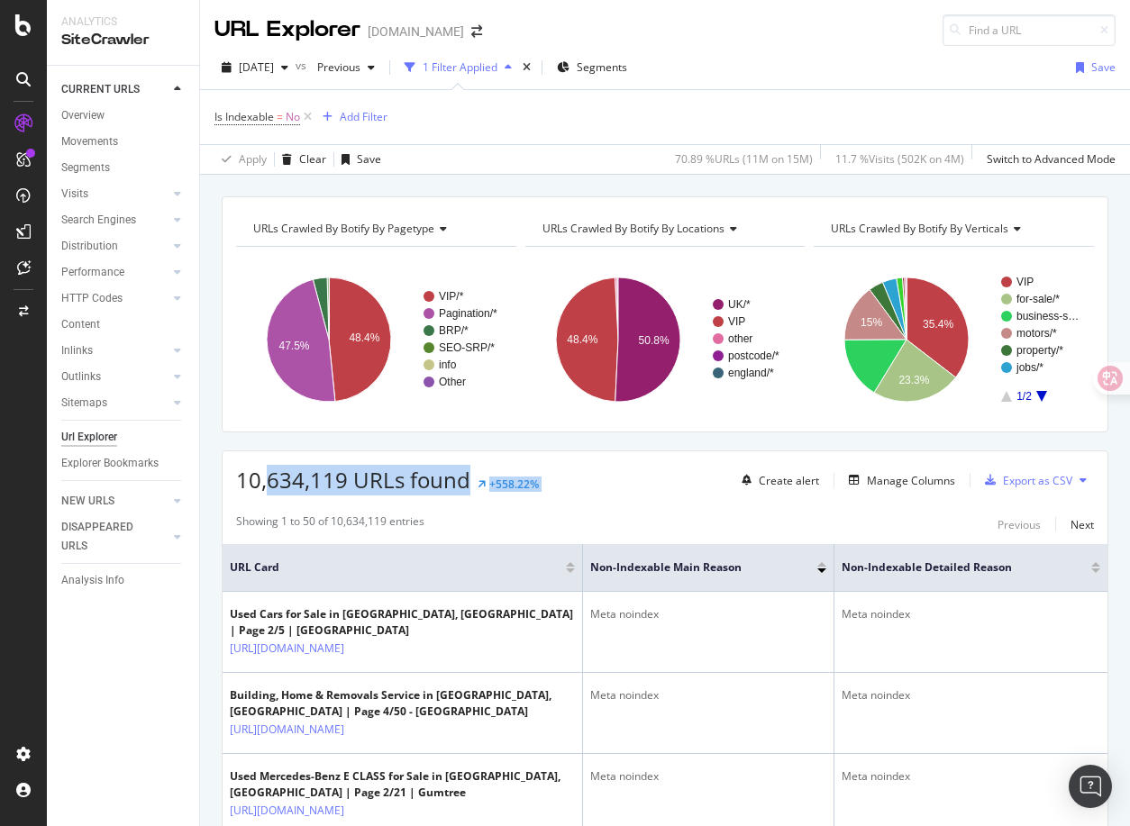
click at [627, 465] on div "10,634,119 URLs found +558.22% Create alert Manage Columns Export as CSV" at bounding box center [665, 473] width 885 height 44
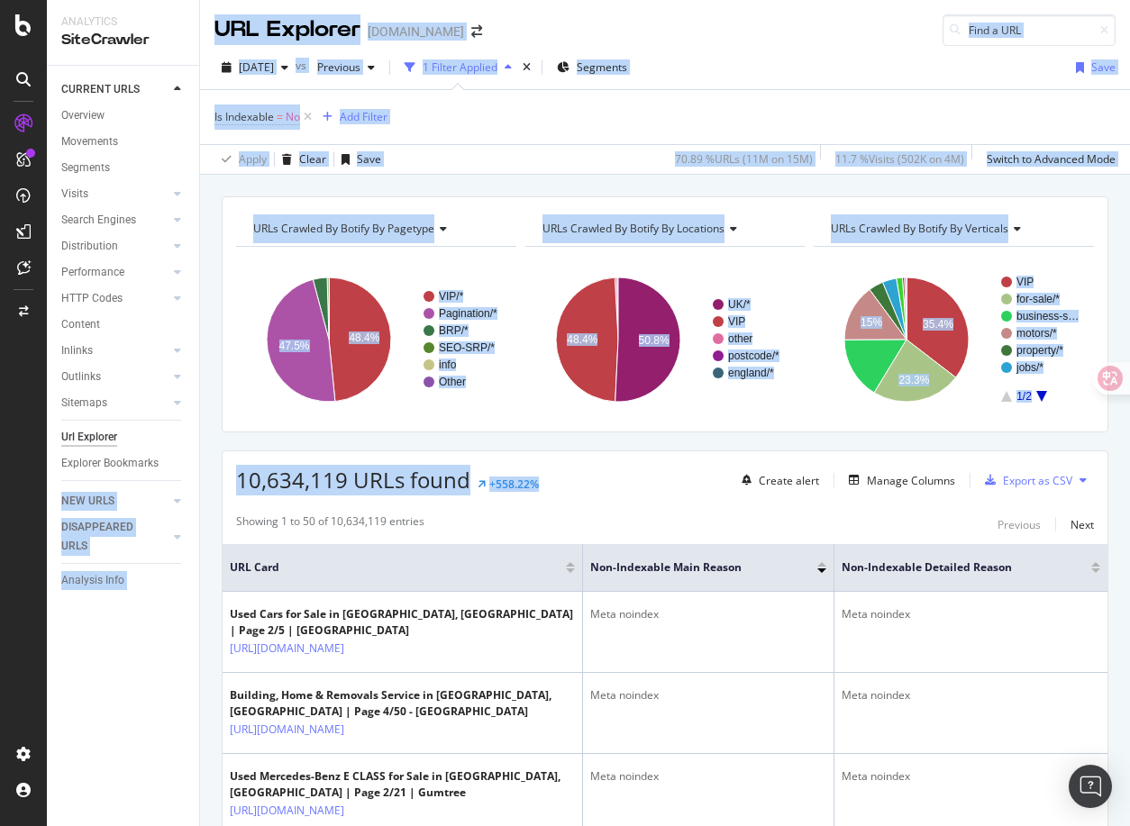
drag, startPoint x: 620, startPoint y: 476, endPoint x: 139, endPoint y: 476, distance: 481.2
click at [139, 476] on div "Analytics SiteCrawler CURRENT URLS Overview Movements Segments Visits Analysis …" at bounding box center [588, 413] width 1083 height 826
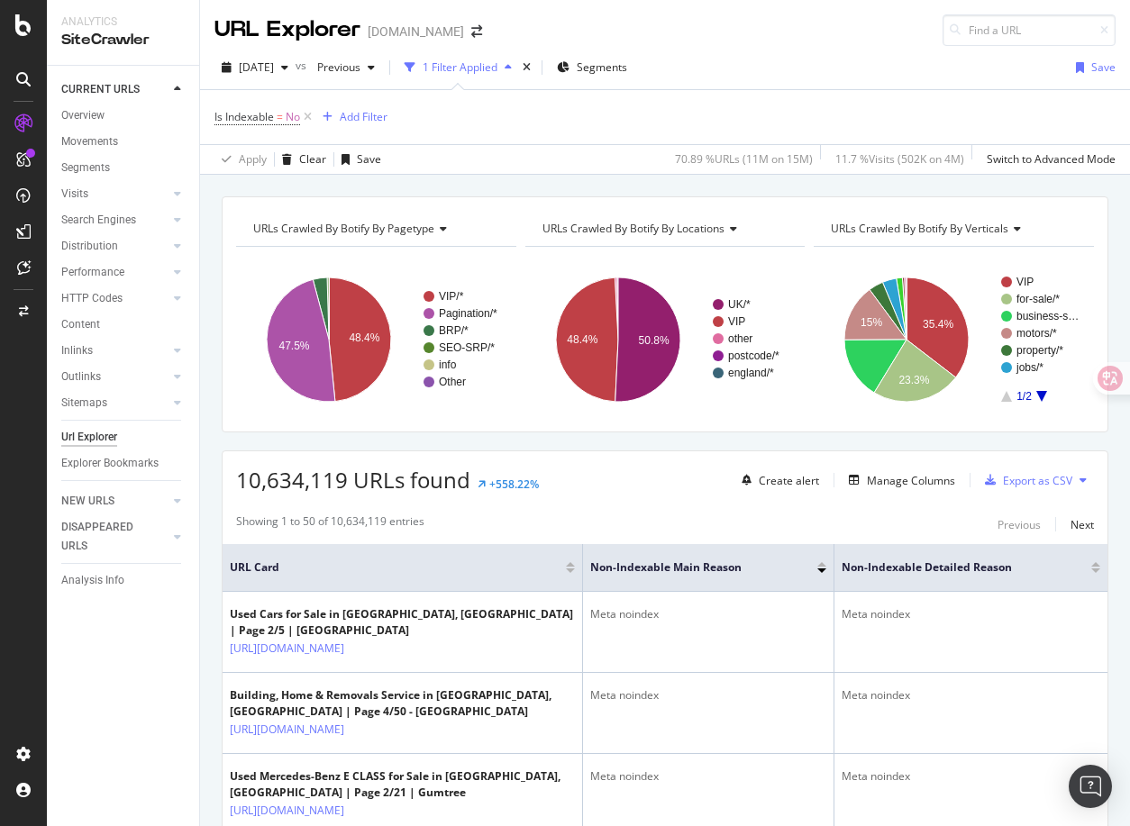
click at [639, 472] on div "10,634,119 URLs found +558.22% Create alert Manage Columns Export as CSV" at bounding box center [665, 473] width 885 height 44
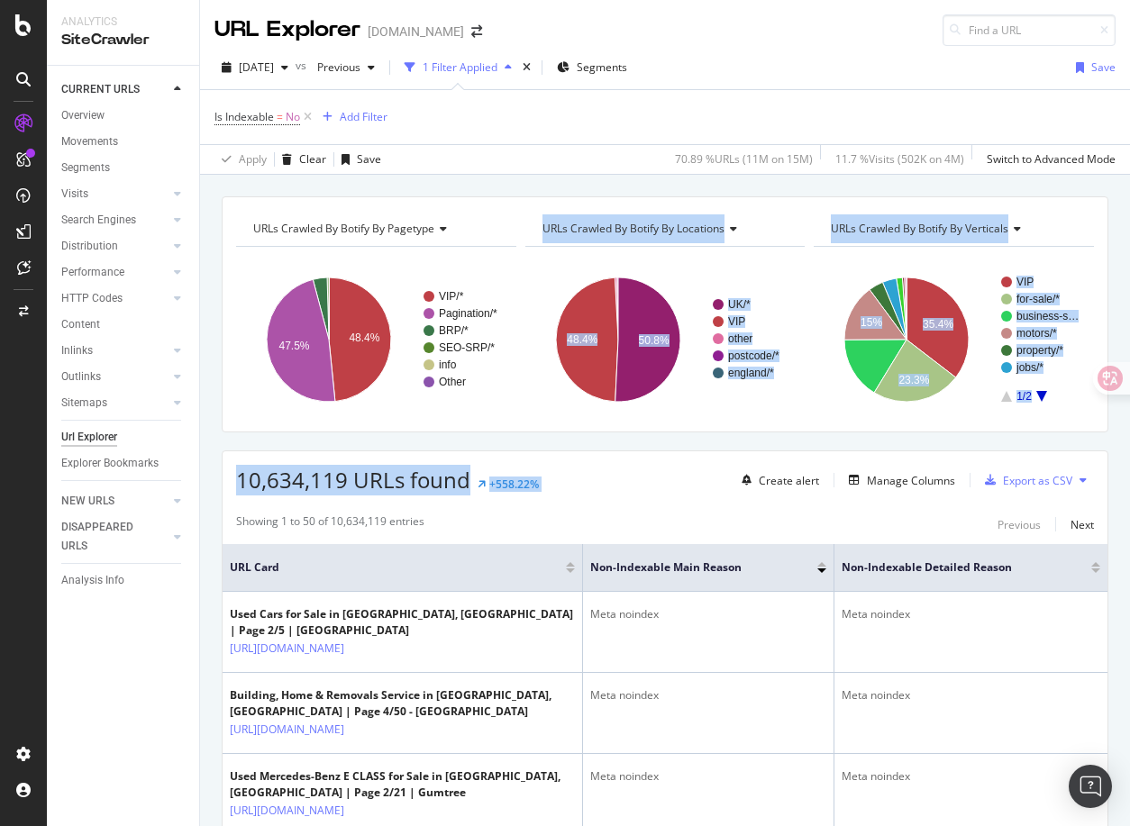
drag, startPoint x: 646, startPoint y: 482, endPoint x: 549, endPoint y: 195, distance: 303.5
click at [549, 195] on div "URLs Crawled By Botify By pagetype Chart (by Value) Table Expand Export as CSV …" at bounding box center [665, 196] width 930 height 43
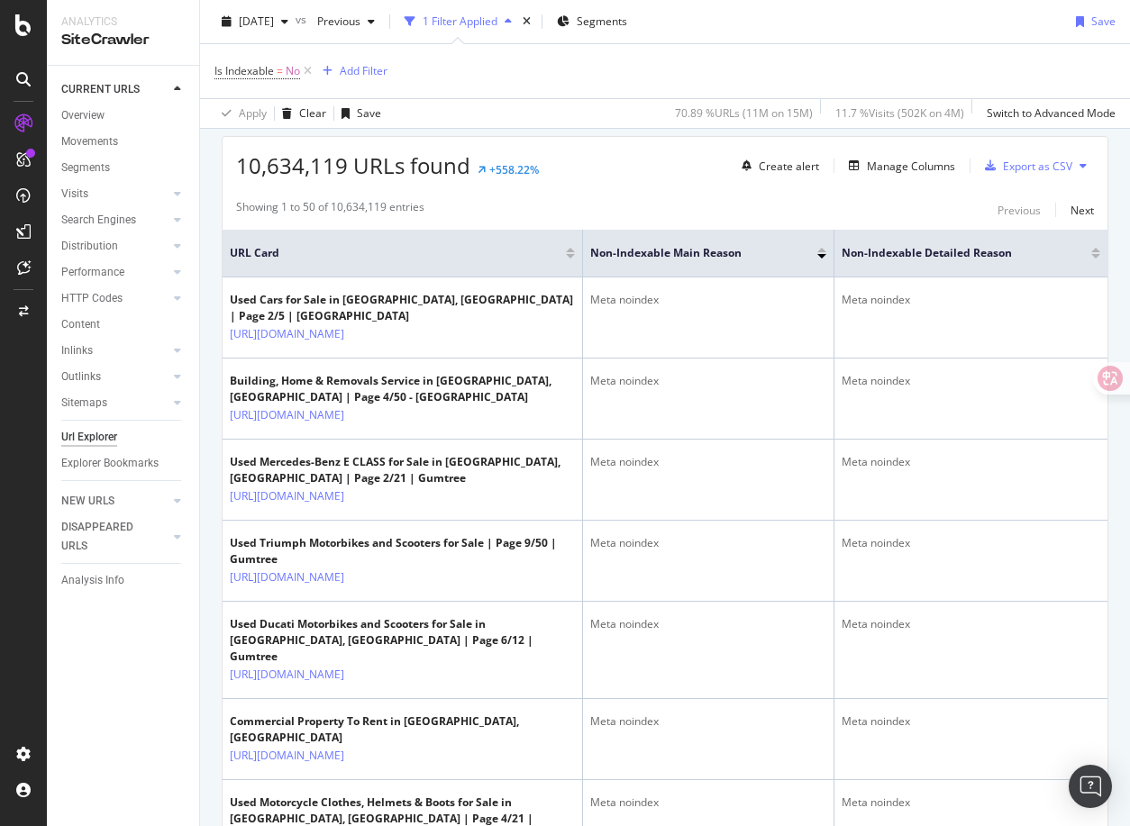
scroll to position [315, 0]
click at [821, 255] on div at bounding box center [821, 255] width 9 height 5
click at [825, 244] on div "Non-Indexable Main Reason" at bounding box center [708, 252] width 236 height 18
click at [1095, 255] on div at bounding box center [1095, 255] width 9 height 5
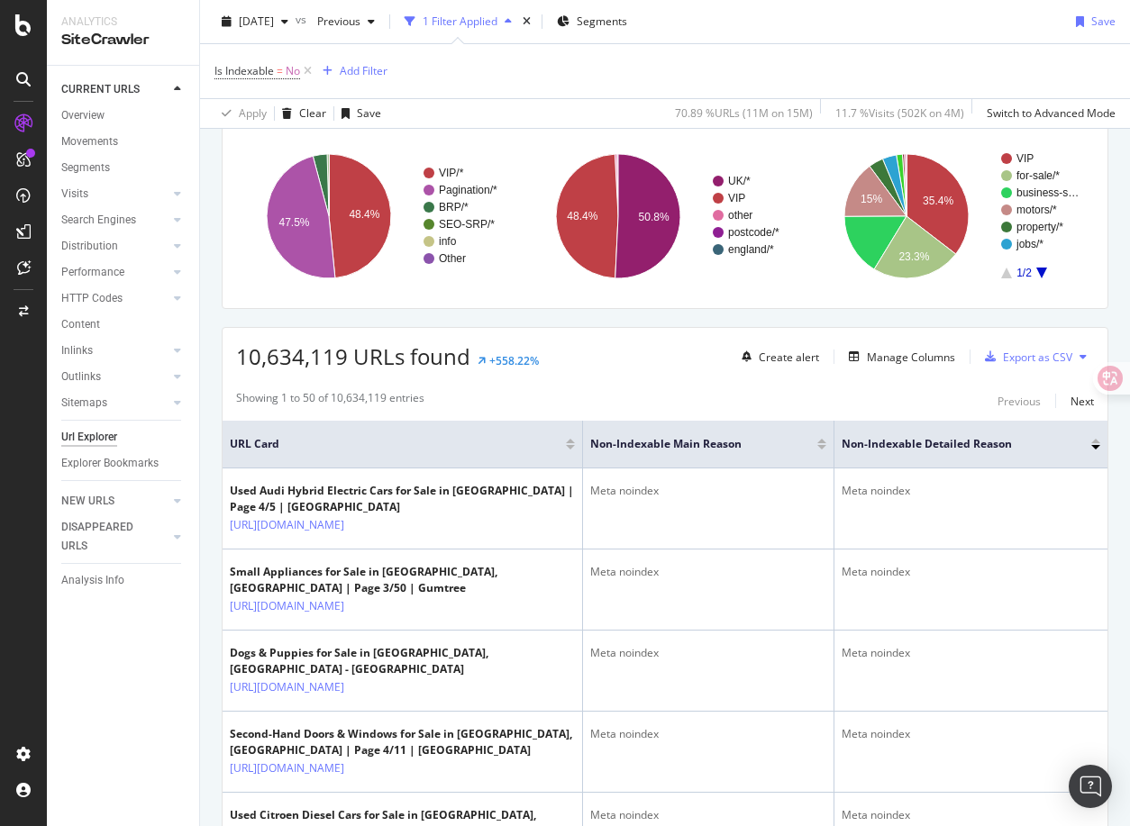
scroll to position [117, 0]
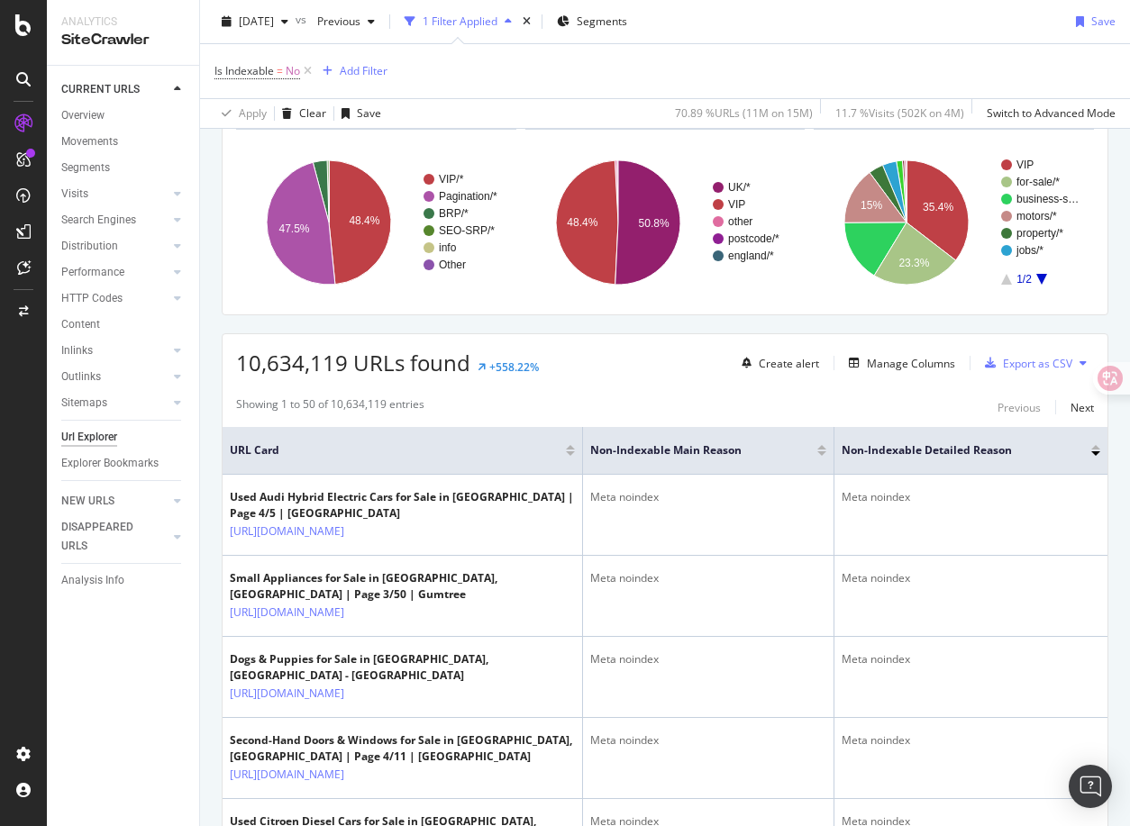
click at [1097, 446] on div at bounding box center [1095, 447] width 9 height 5
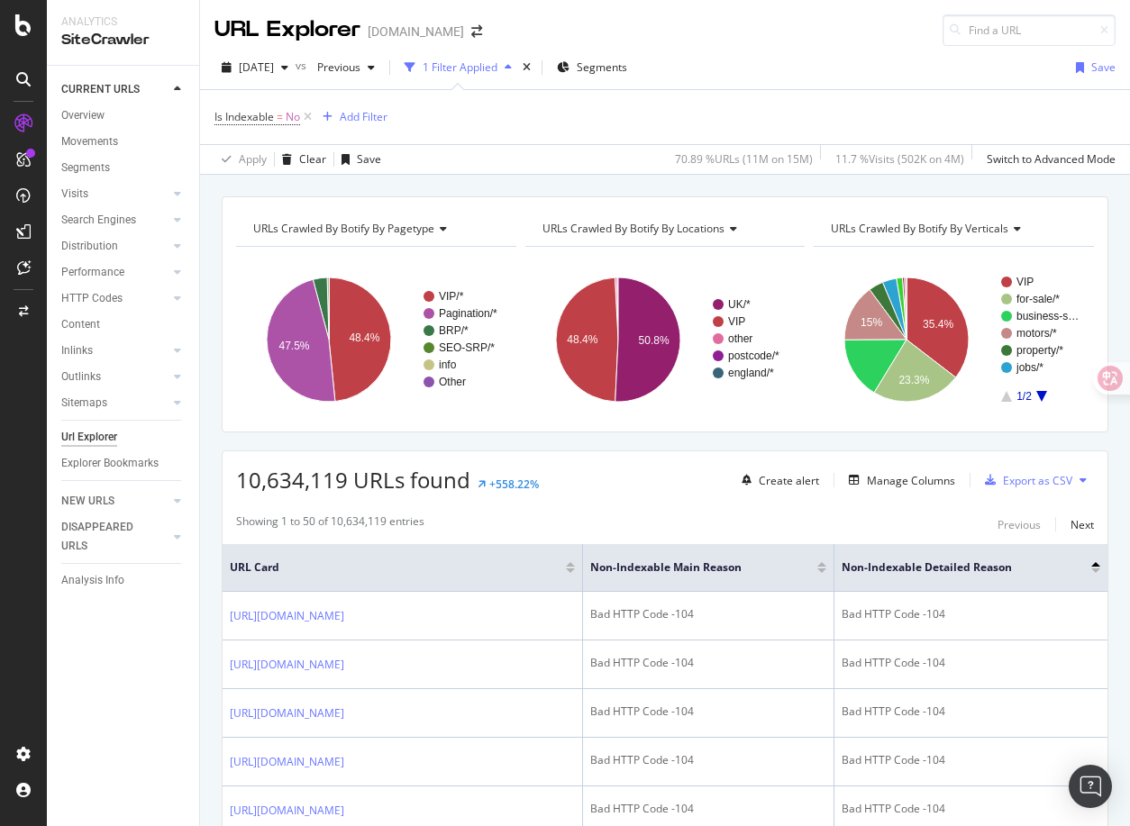
click at [365, 524] on div "Showing 1 to 50 of 10,634,119 entries" at bounding box center [330, 525] width 188 height 22
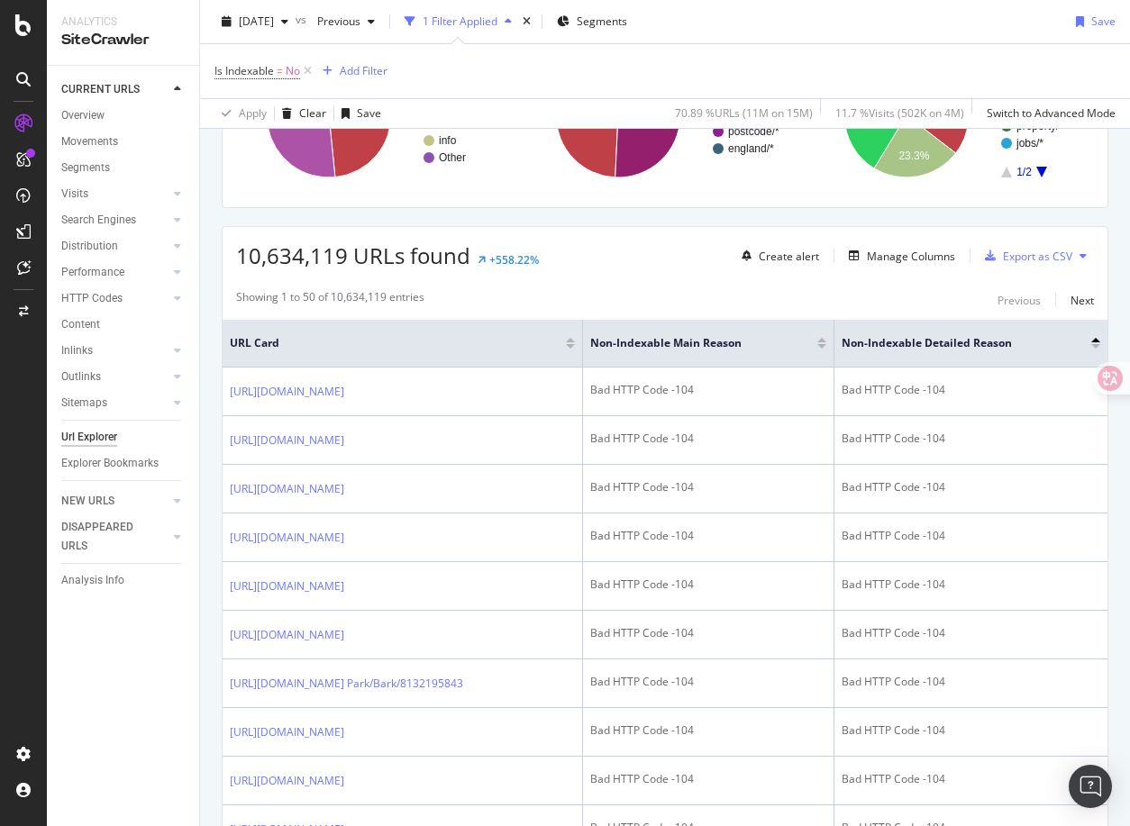
scroll to position [226, 0]
click at [1097, 343] on div at bounding box center [1095, 344] width 9 height 5
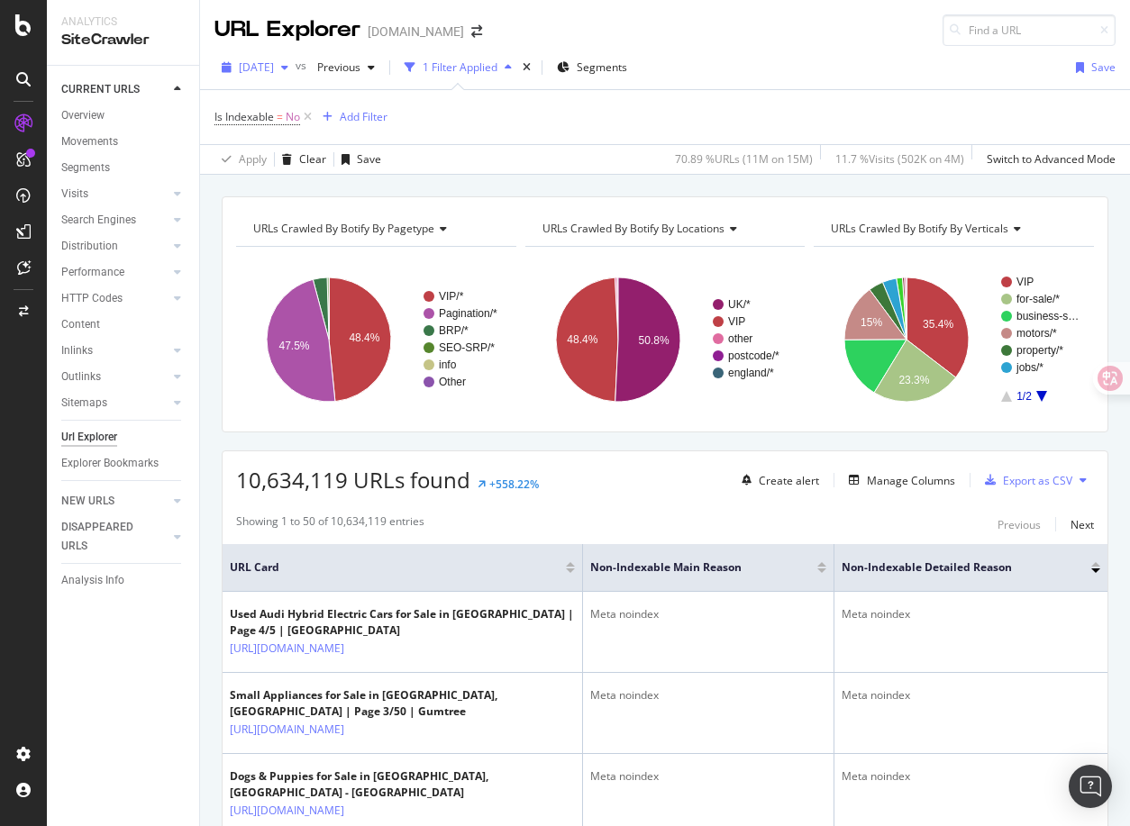
click at [296, 64] on div "button" at bounding box center [285, 67] width 22 height 11
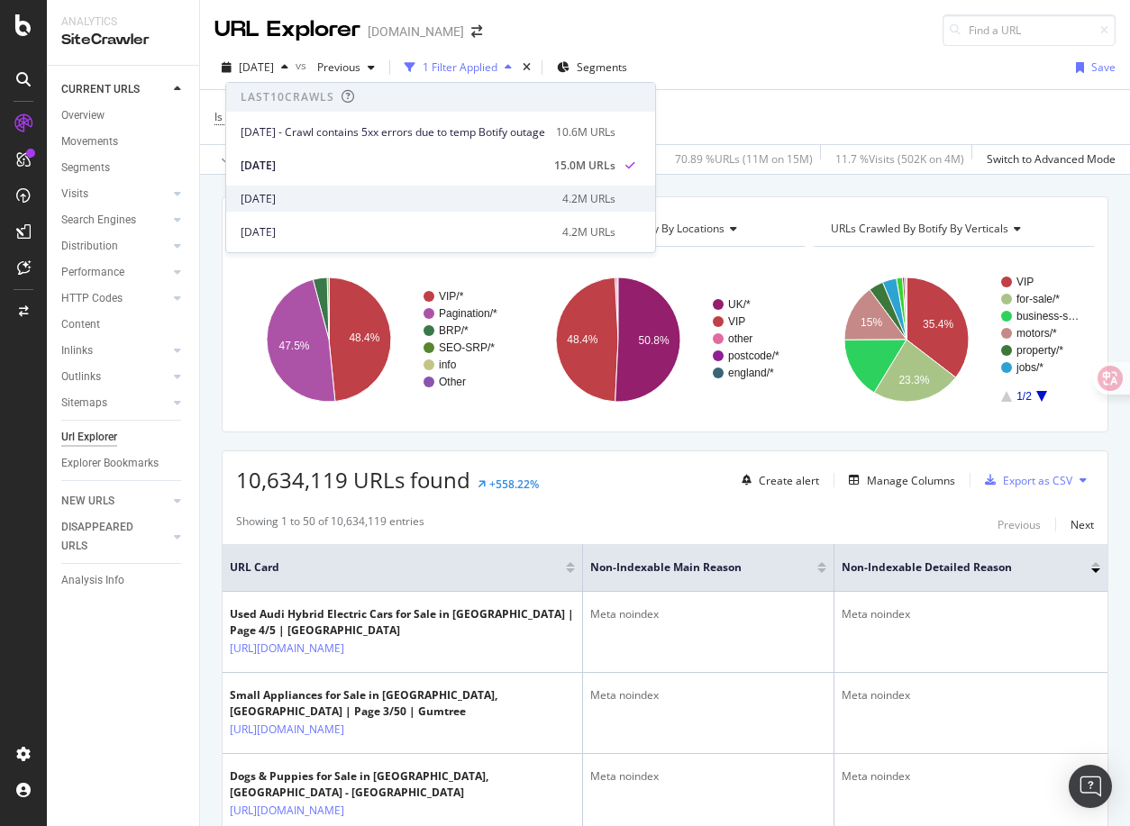
click at [308, 204] on div "[DATE]" at bounding box center [396, 199] width 311 height 16
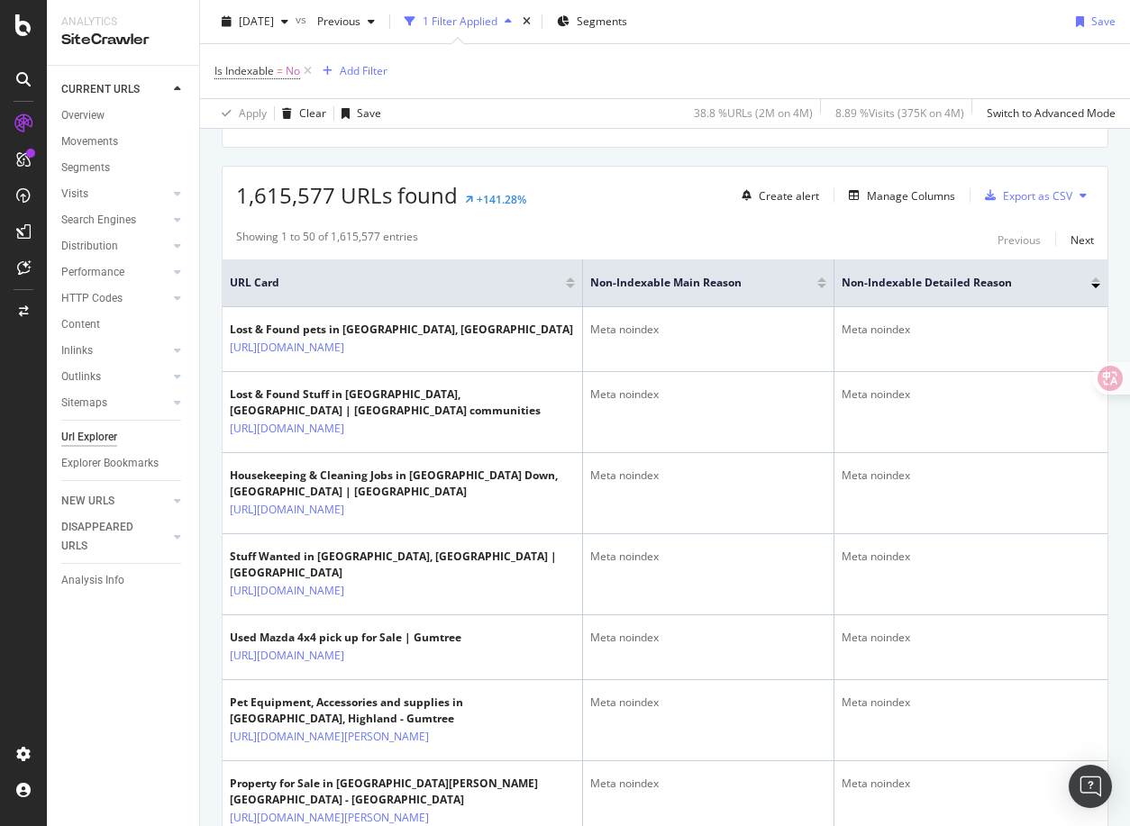
scroll to position [287, 0]
click at [1098, 277] on div at bounding box center [1095, 278] width 9 height 5
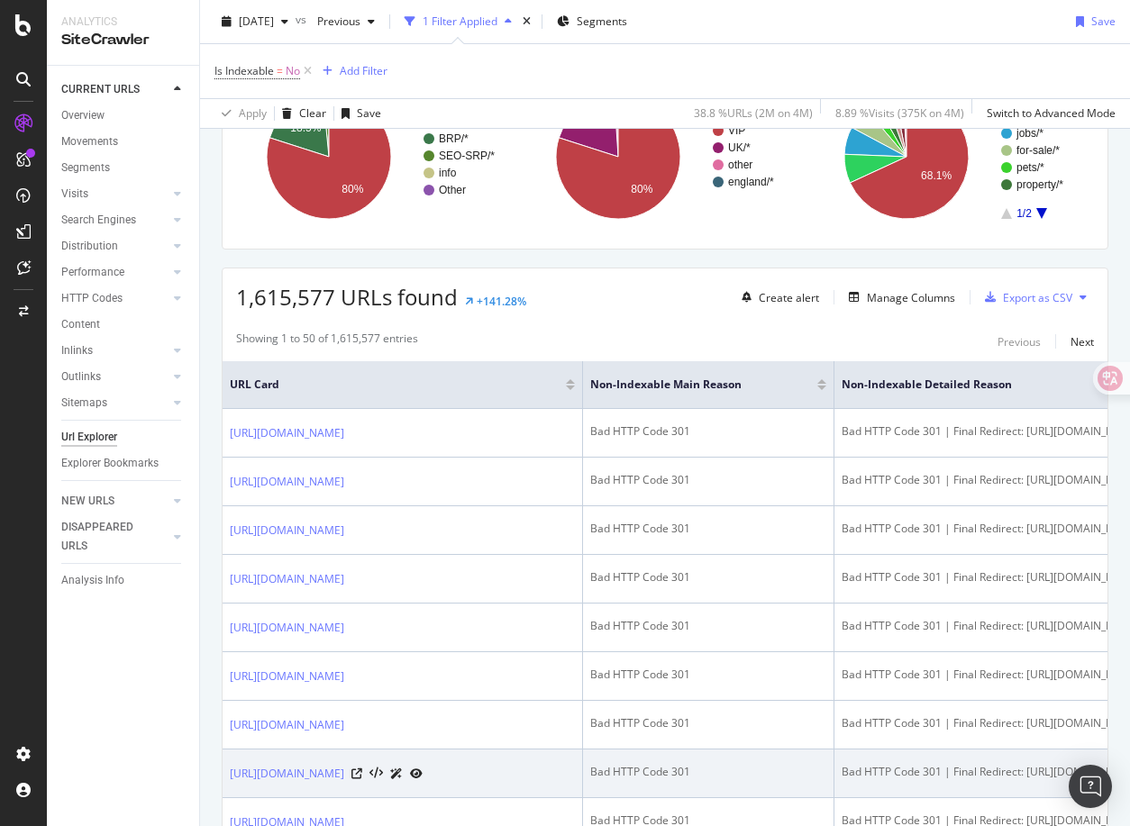
scroll to position [165, 0]
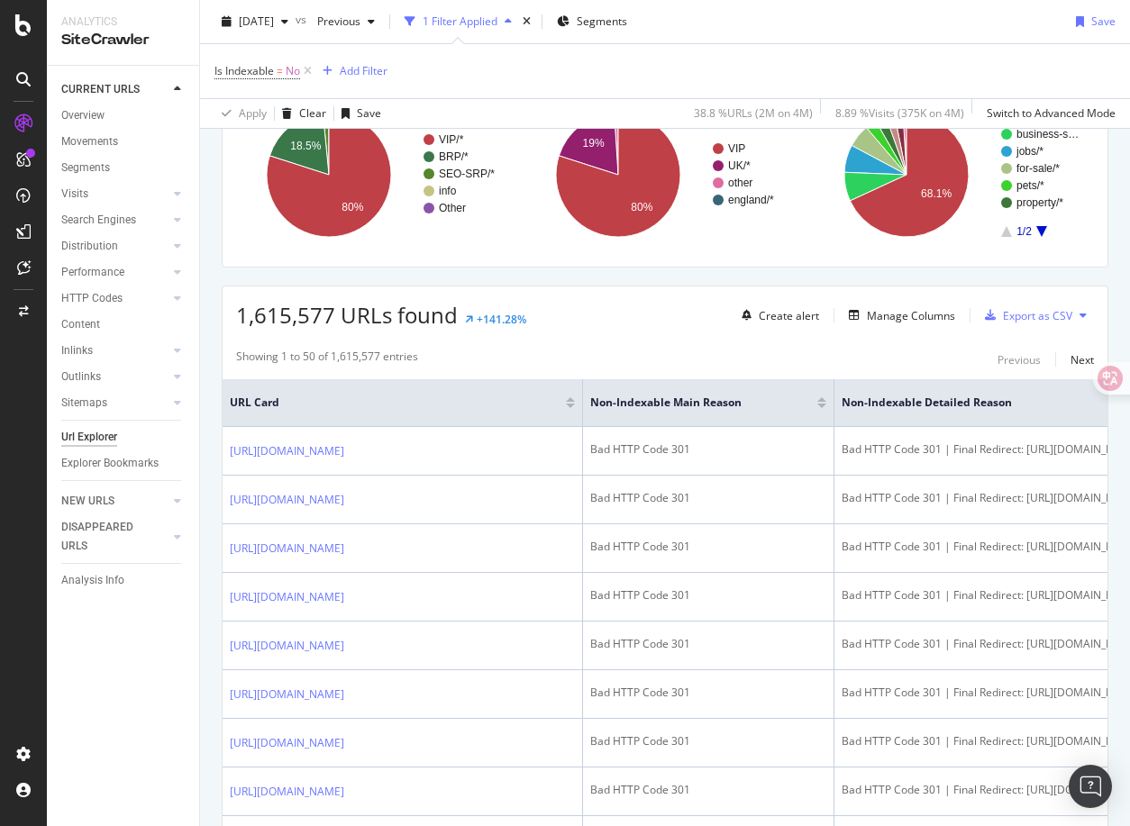
click at [823, 406] on div at bounding box center [821, 406] width 9 height 5
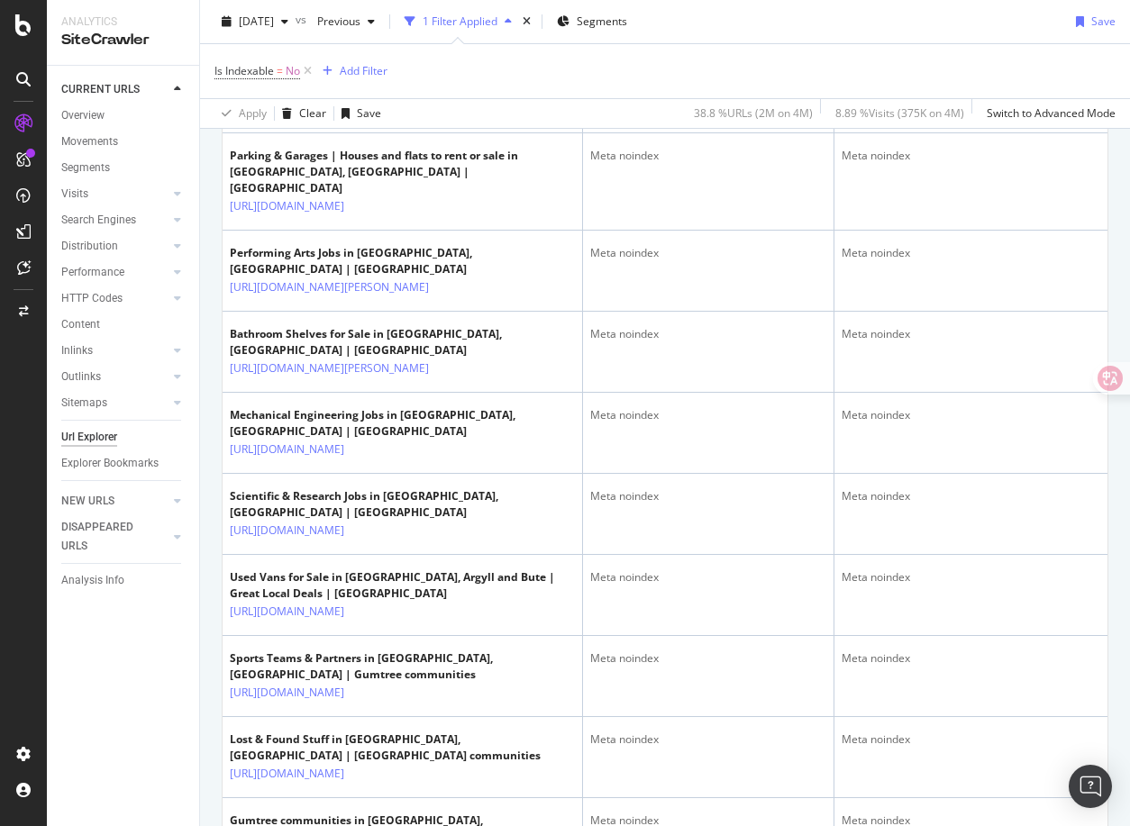
scroll to position [4380, 0]
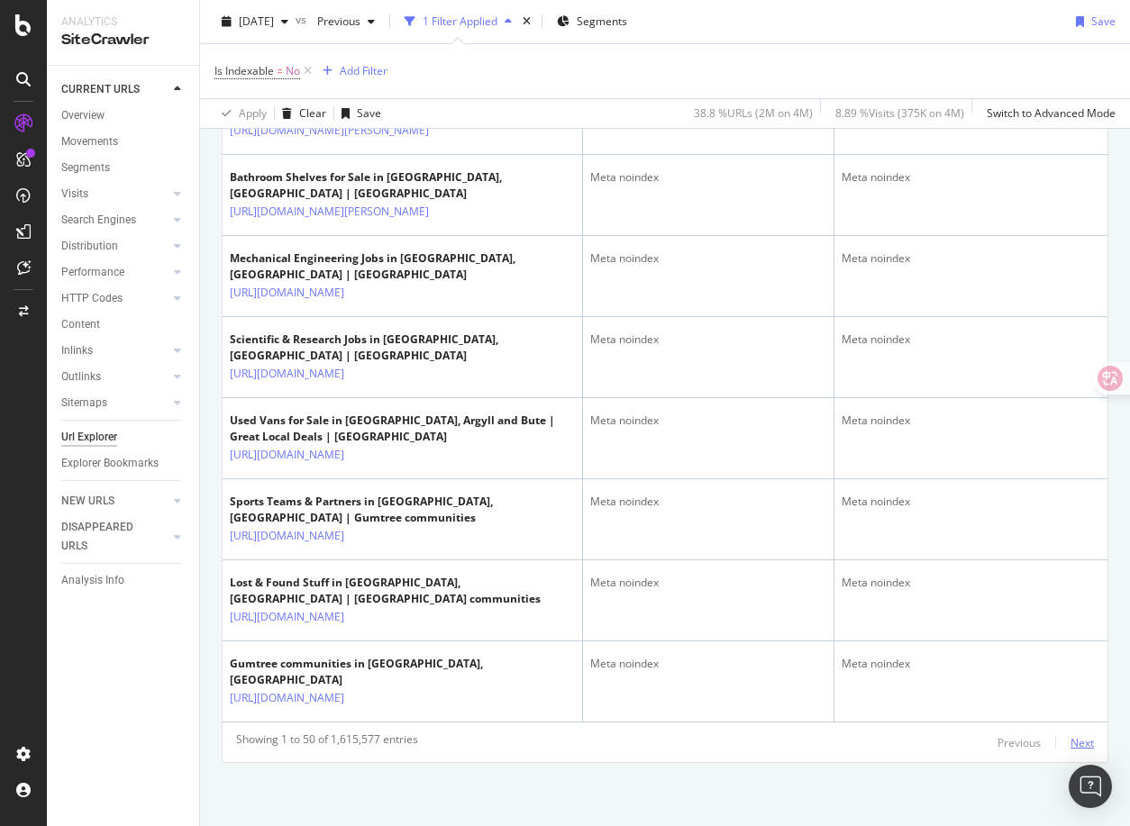
click at [1083, 739] on div "Next" at bounding box center [1082, 742] width 23 height 15
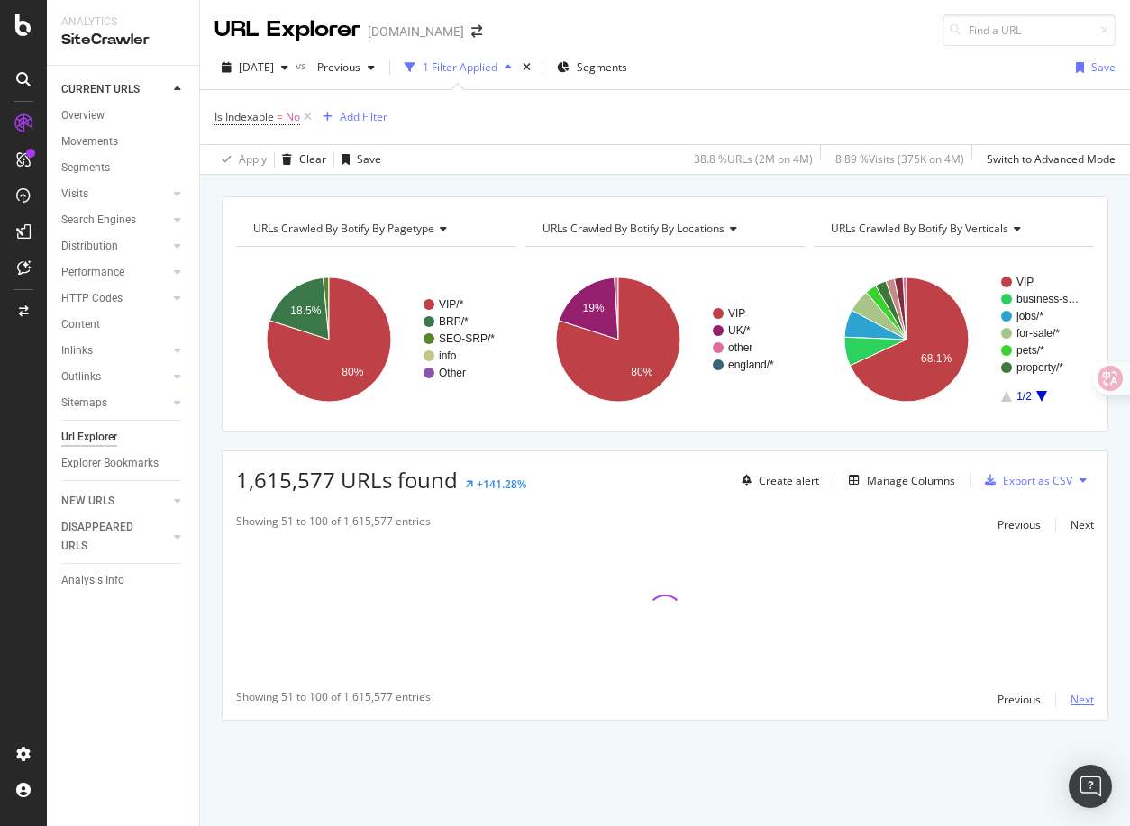
scroll to position [0, 0]
click at [890, 155] on div "8.89 % Visits ( 375K on 4M )" at bounding box center [899, 158] width 129 height 15
click at [999, 37] on input at bounding box center [1029, 30] width 173 height 32
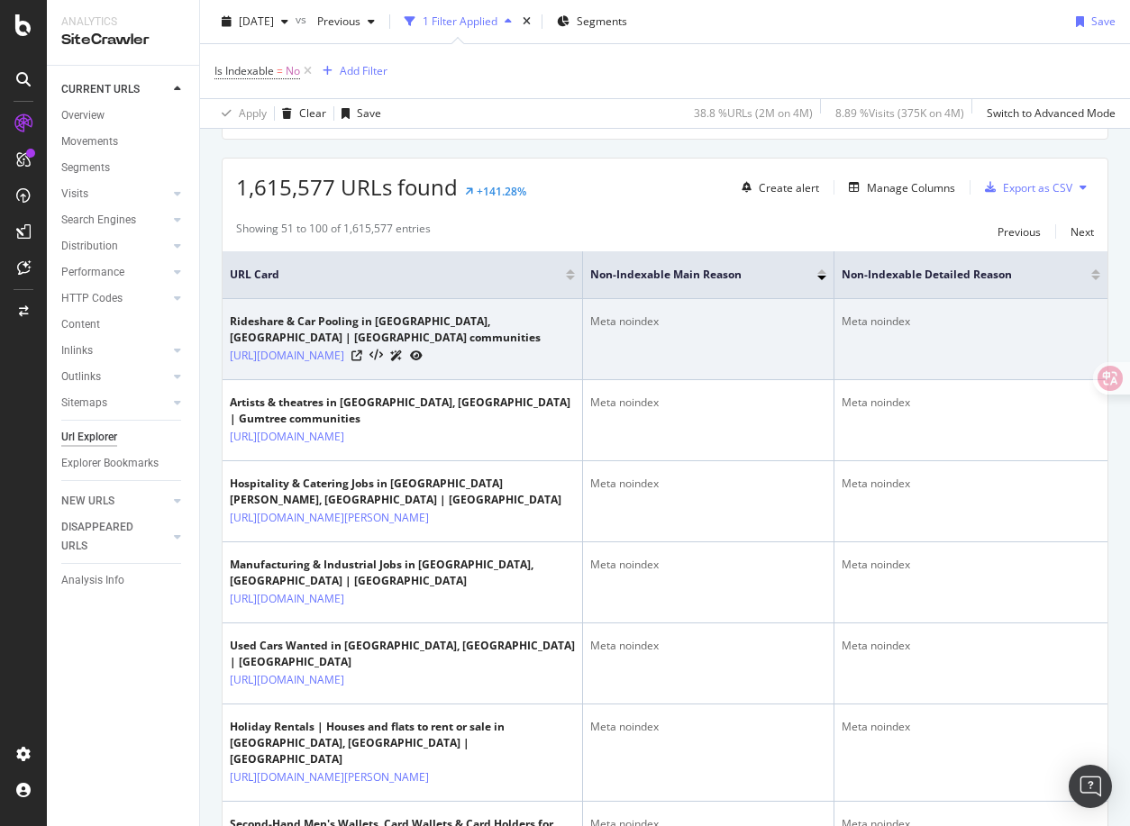
scroll to position [254, 0]
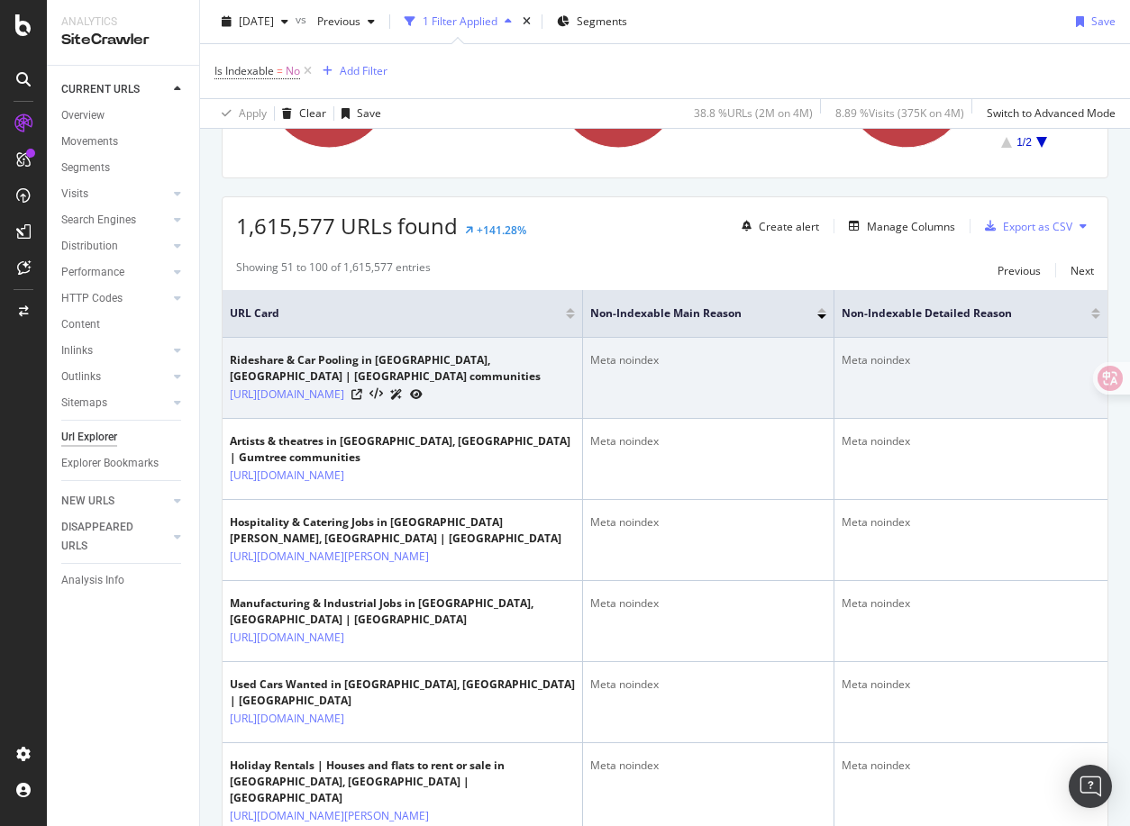
click at [636, 361] on div "Meta noindex" at bounding box center [708, 360] width 236 height 16
click at [662, 368] on div "Meta noindex" at bounding box center [708, 360] width 236 height 16
drag, startPoint x: 684, startPoint y: 363, endPoint x: 623, endPoint y: 363, distance: 61.3
click at [623, 363] on div "Meta noindex" at bounding box center [708, 360] width 236 height 16
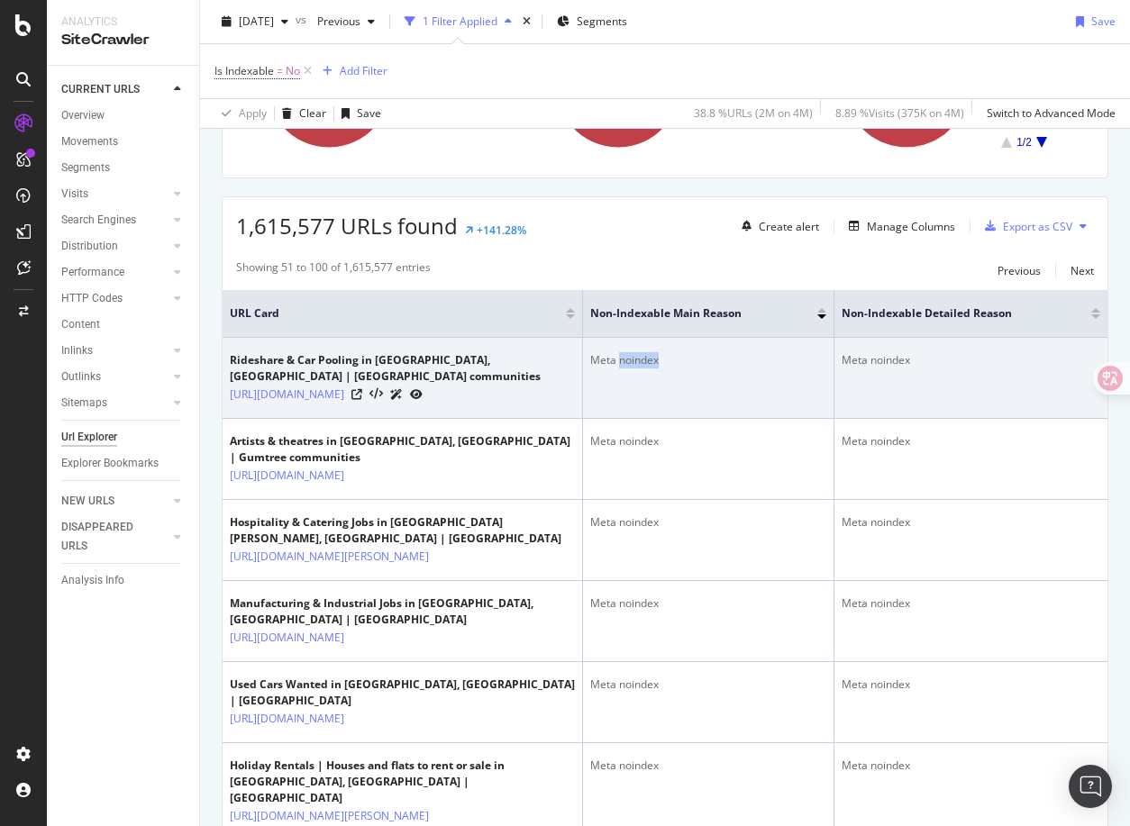
click at [623, 363] on div "Meta noindex" at bounding box center [708, 360] width 236 height 16
click at [778, 382] on td "Meta noindex" at bounding box center [708, 378] width 251 height 81
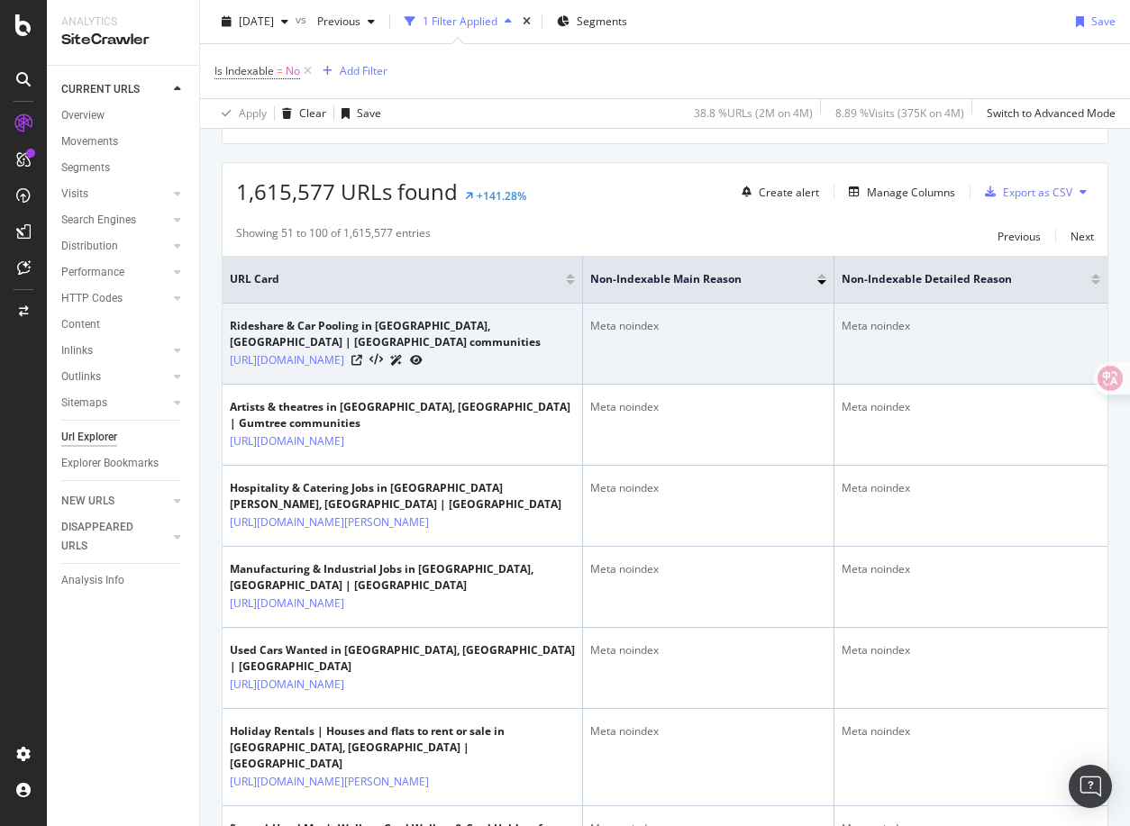
scroll to position [0, 0]
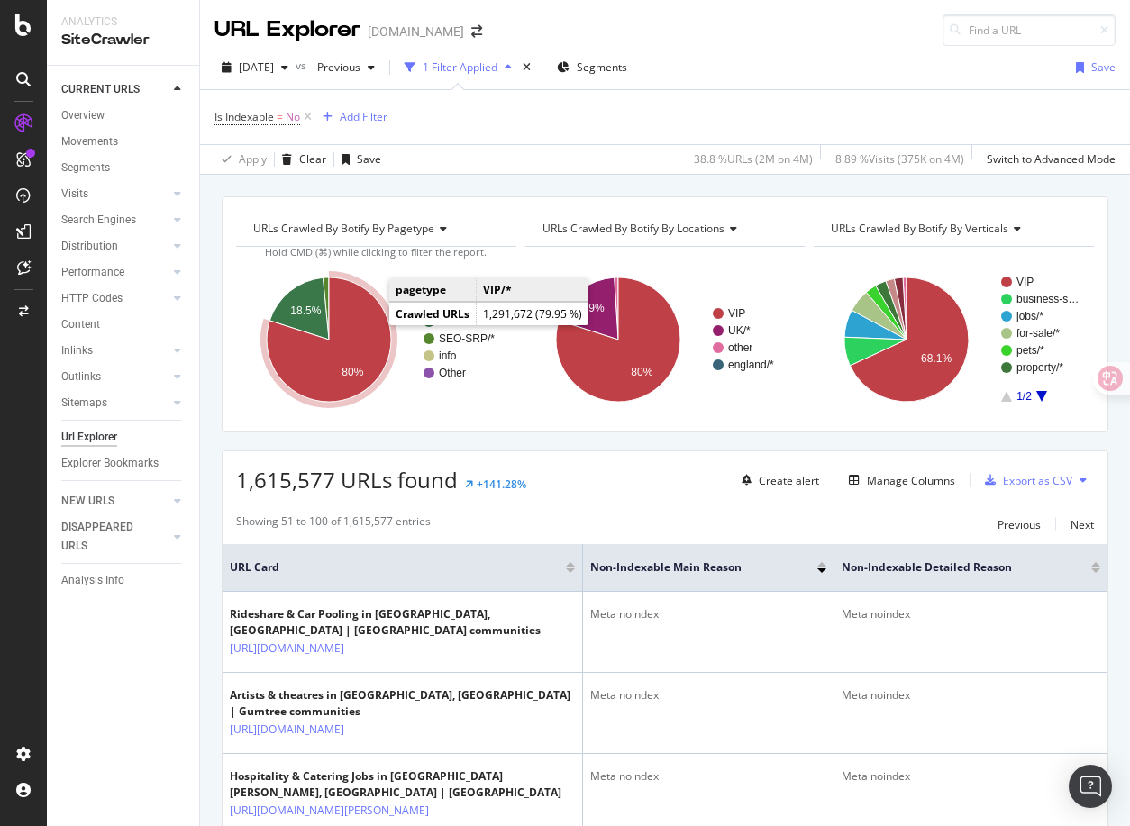
click at [355, 326] on icon "A chart." at bounding box center [329, 340] width 124 height 124
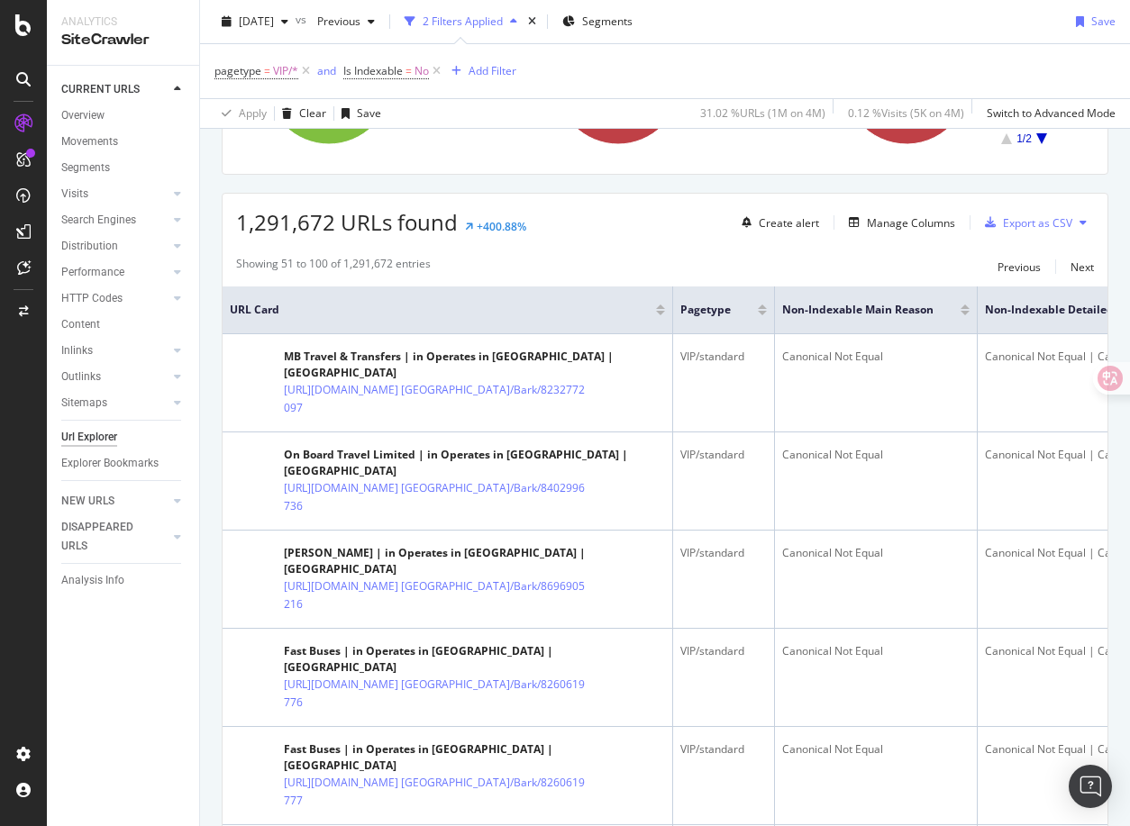
scroll to position [276, 0]
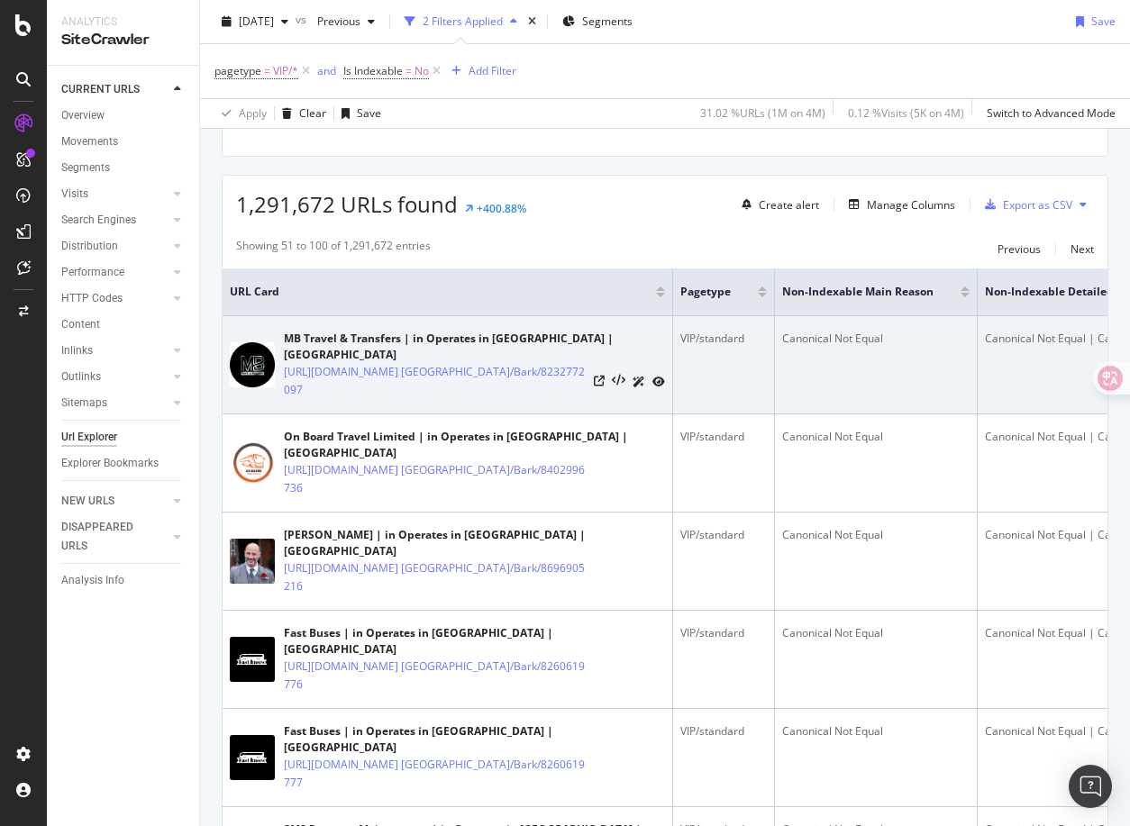
click at [913, 342] on div "Canonical Not Equal" at bounding box center [875, 339] width 187 height 16
drag, startPoint x: 920, startPoint y: 342, endPoint x: 786, endPoint y: 333, distance: 134.6
click at [786, 333] on div "Canonical Not Equal" at bounding box center [875, 339] width 187 height 16
click at [864, 352] on td "Canonical Not Equal" at bounding box center [876, 365] width 203 height 98
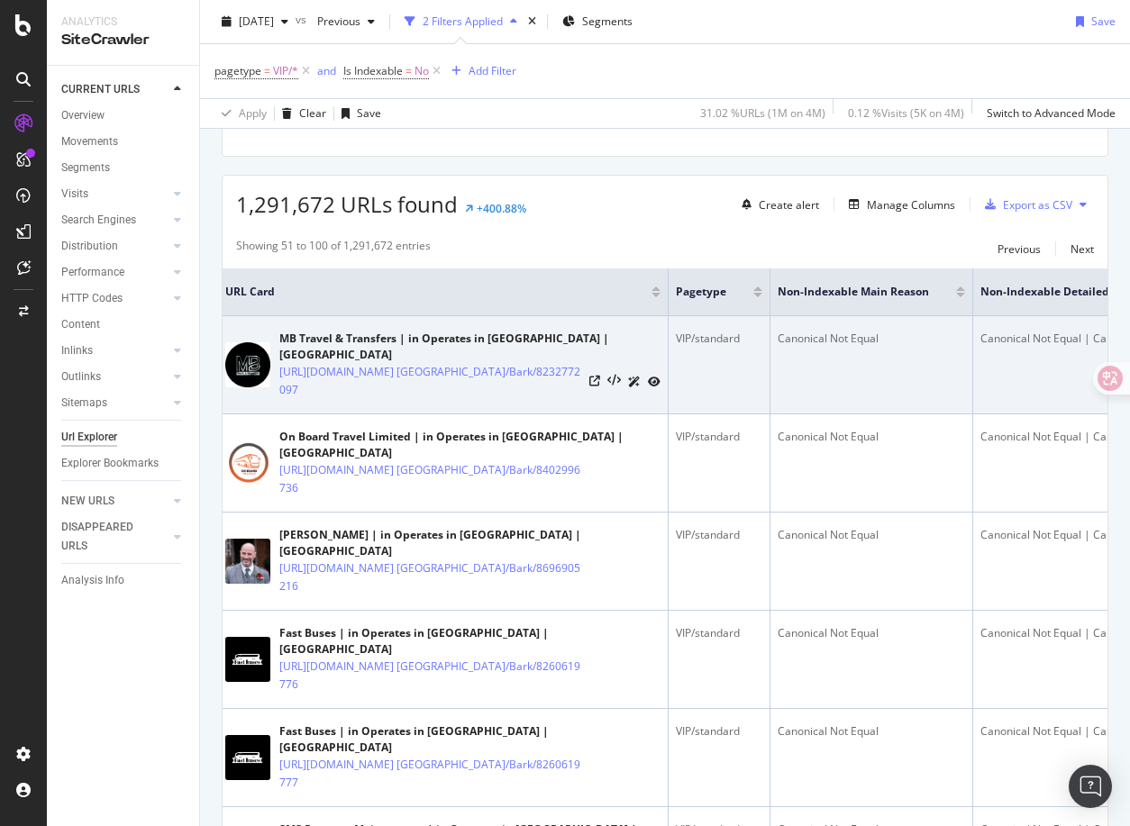
scroll to position [0, 0]
